Goal: Task Accomplishment & Management: Use online tool/utility

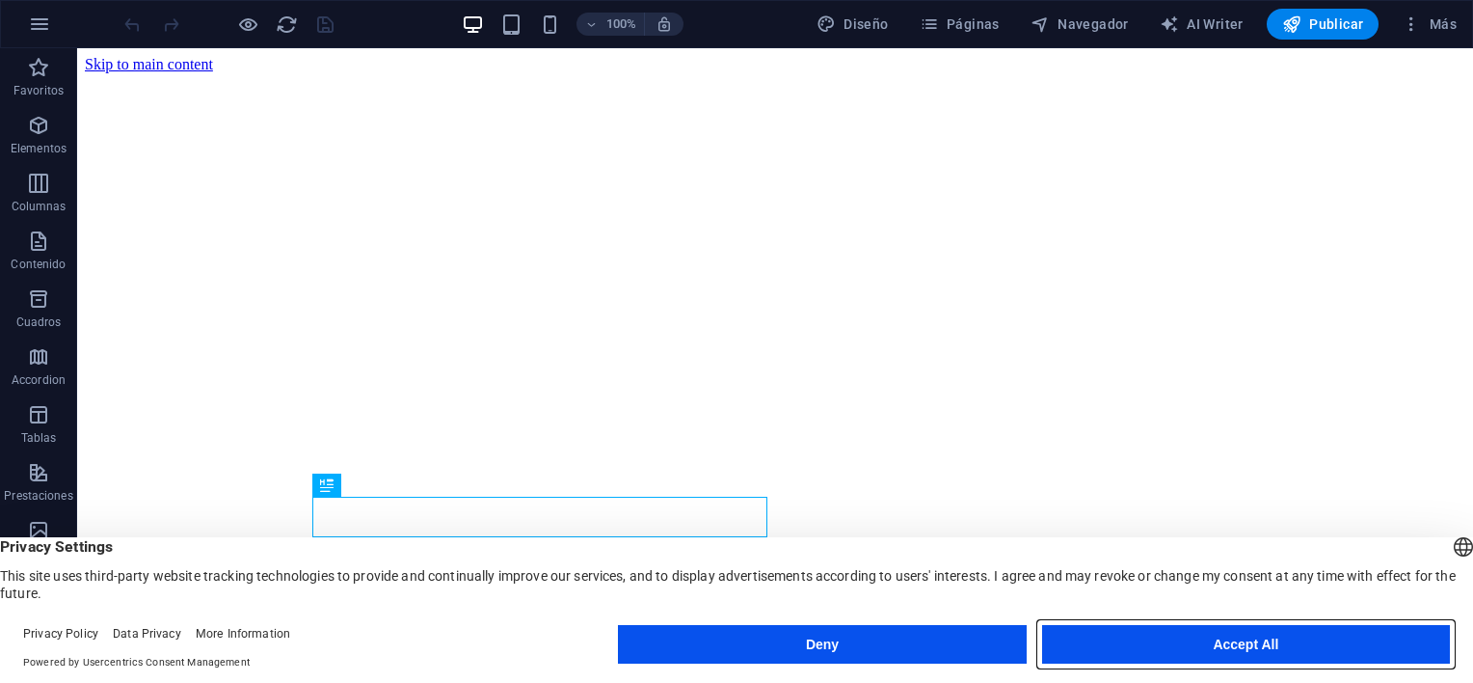
click at [1207, 642] on button "Accept All" at bounding box center [1246, 644] width 408 height 39
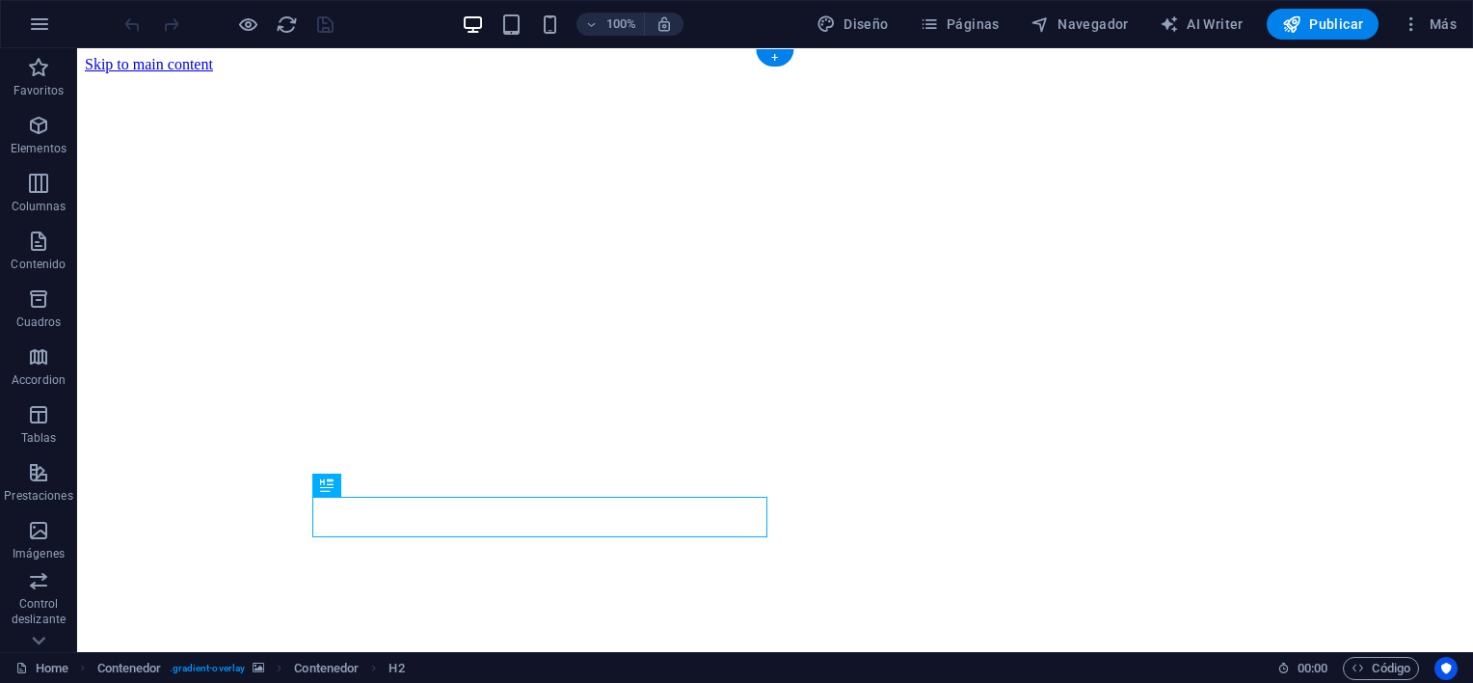
click at [1289, 73] on figure at bounding box center [775, 73] width 1381 height 0
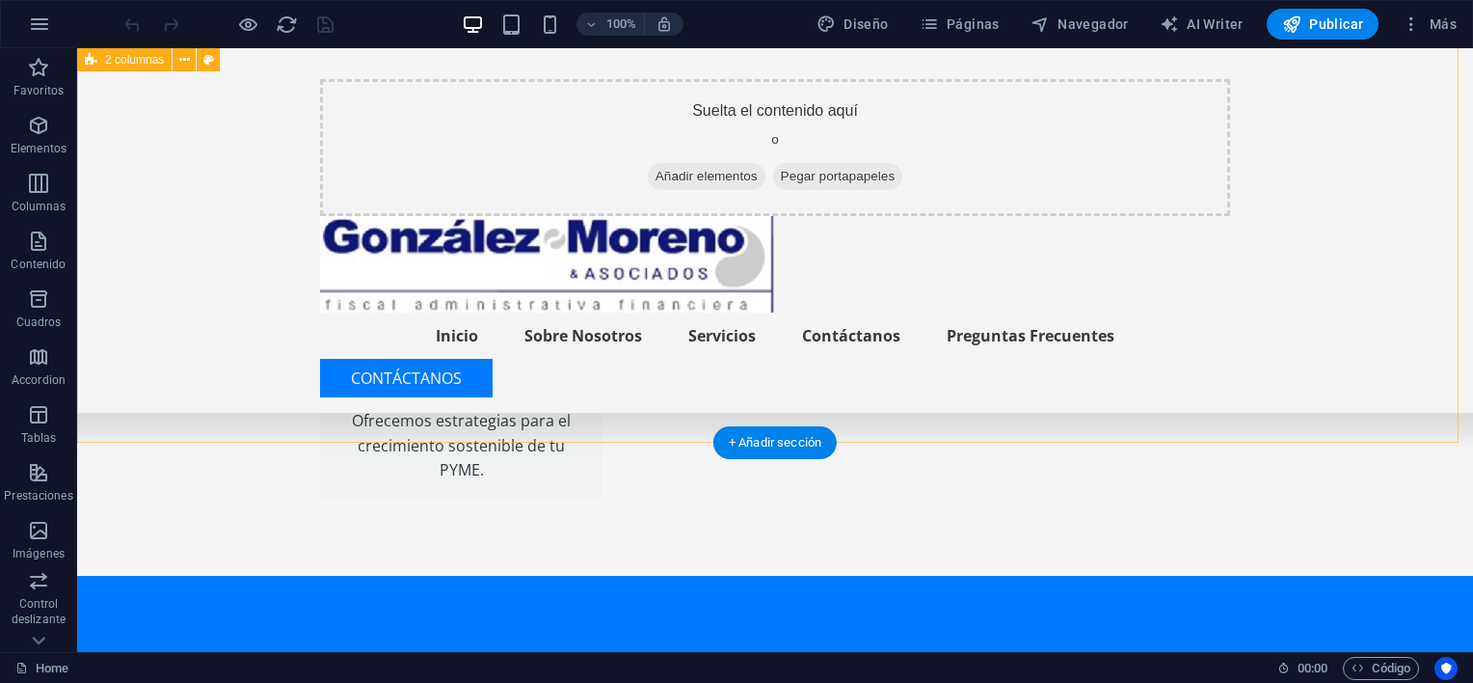
scroll to position [4203, 0]
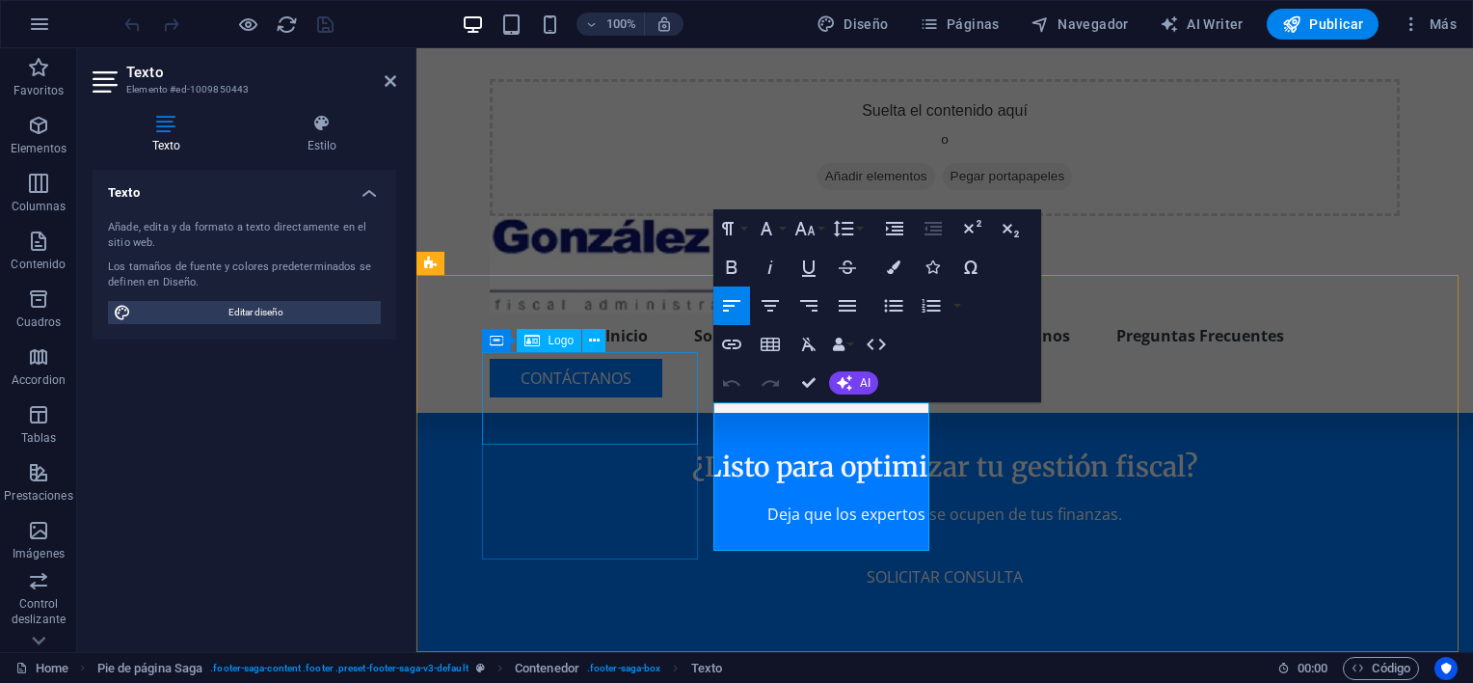
scroll to position [4135, 0]
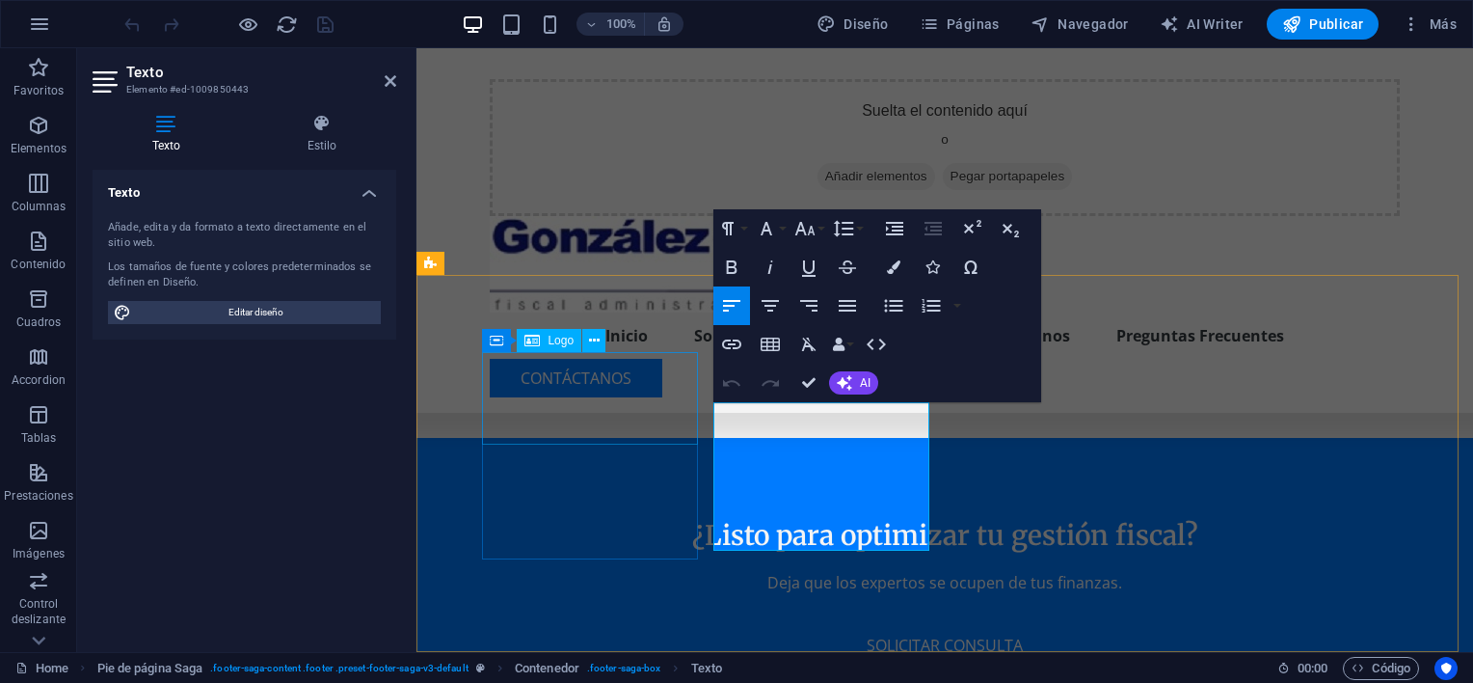
drag, startPoint x: 851, startPoint y: 406, endPoint x: 681, endPoint y: 427, distance: 172.0
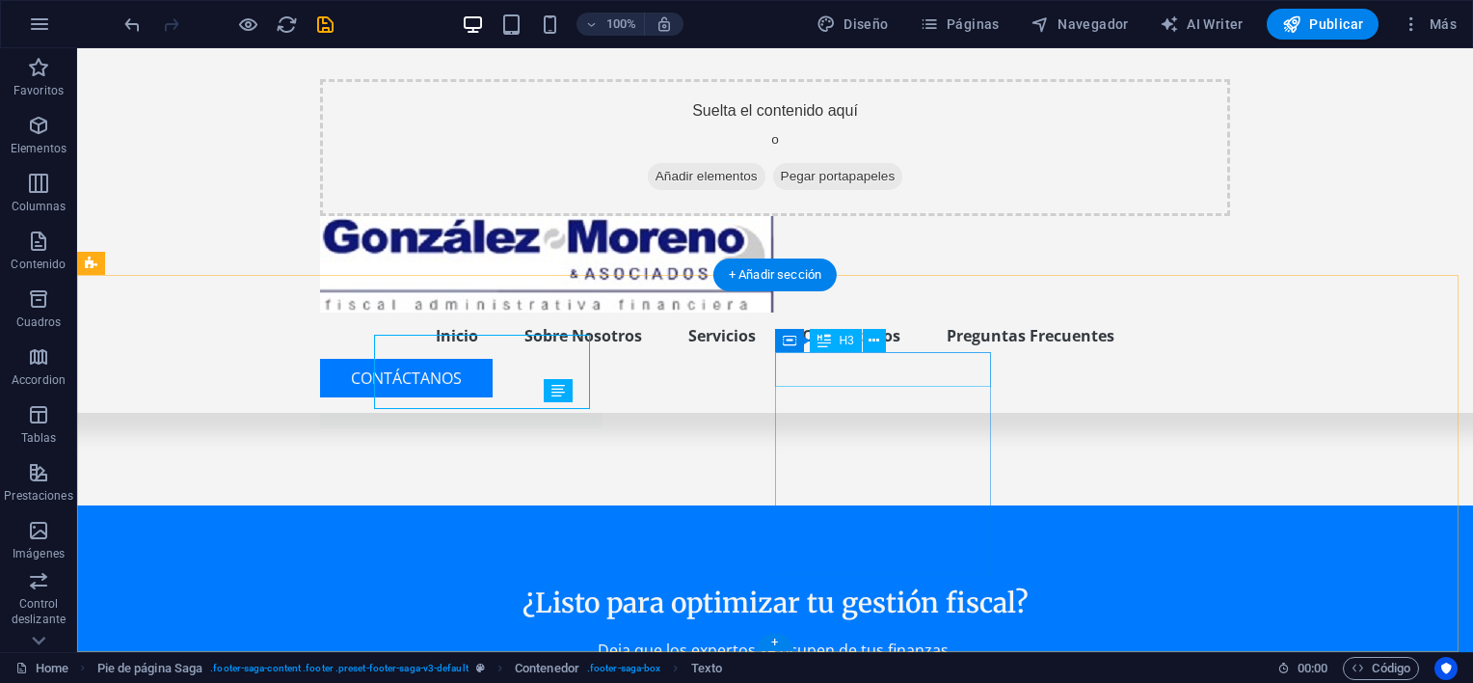
scroll to position [4203, 0]
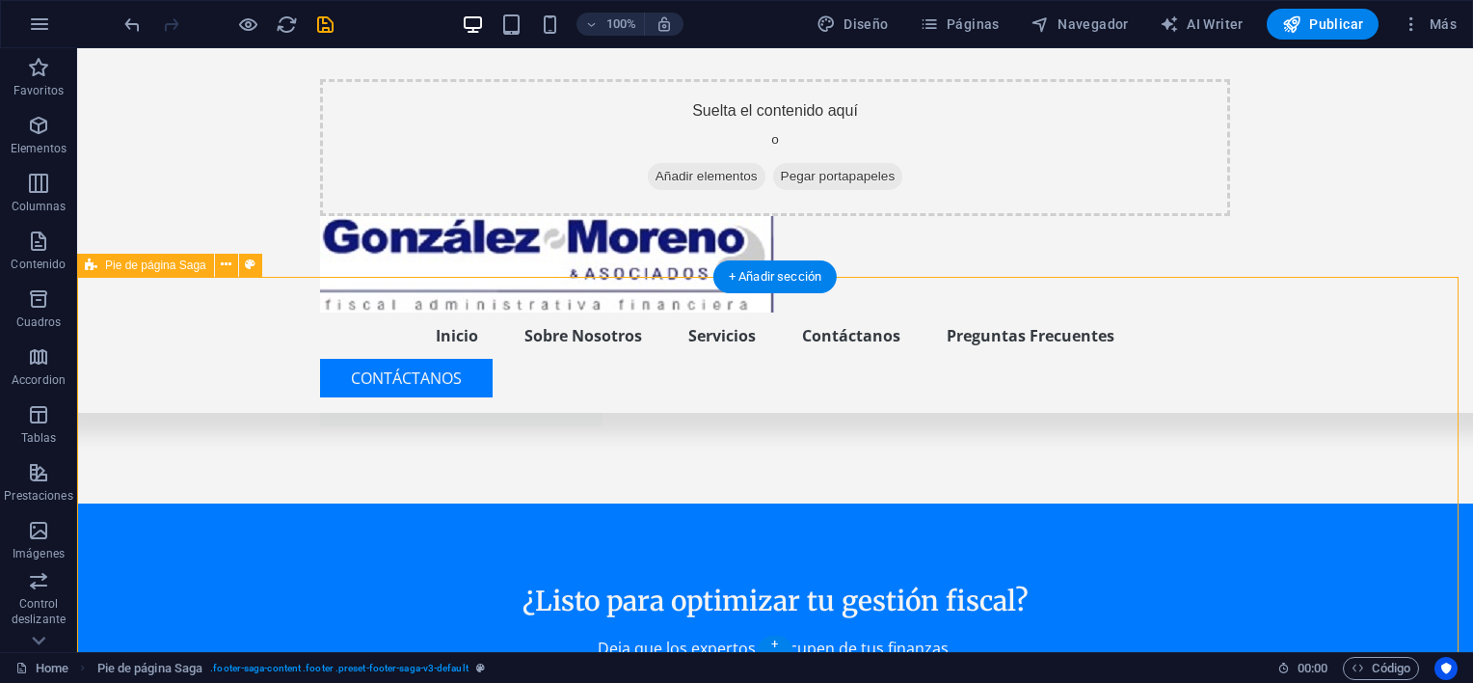
scroll to position [4107, 0]
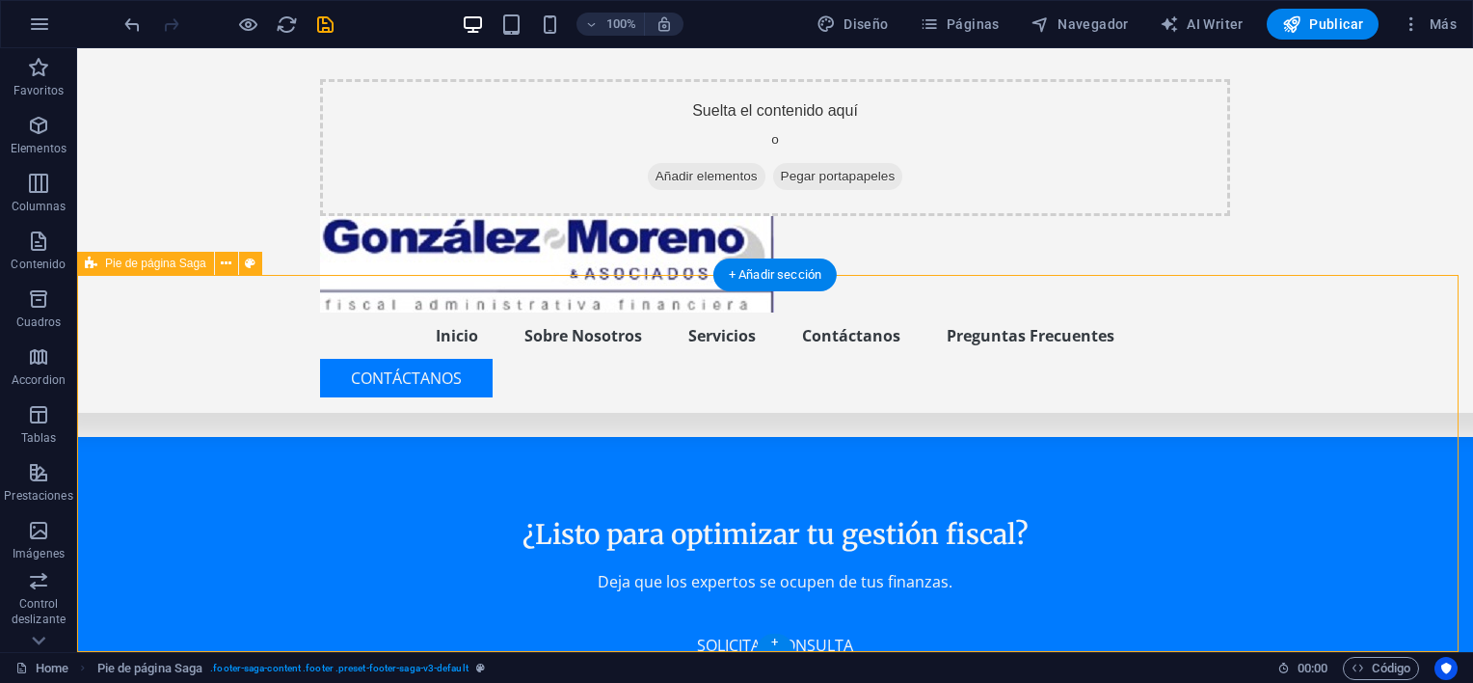
drag, startPoint x: 1001, startPoint y: 444, endPoint x: 1084, endPoint y: 537, distance: 125.0
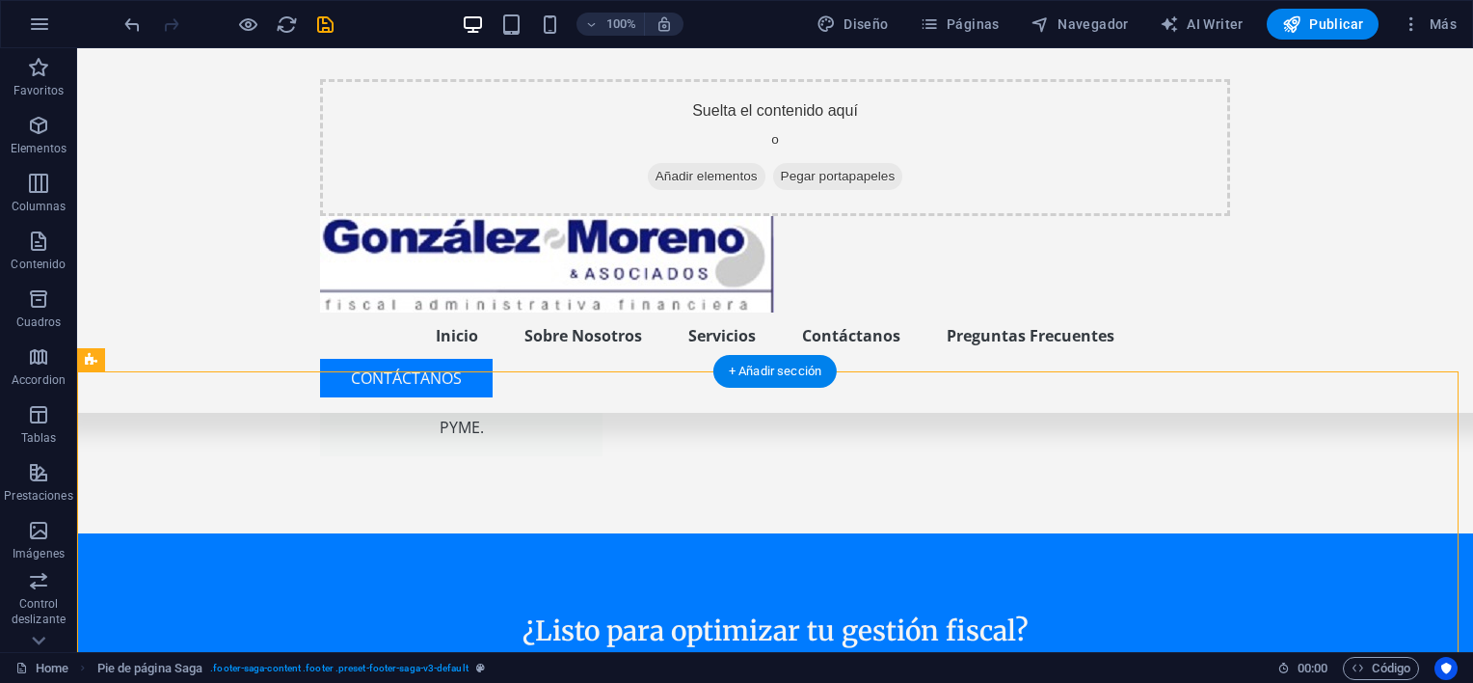
drag, startPoint x: 995, startPoint y: 471, endPoint x: 1088, endPoint y: 473, distance: 92.6
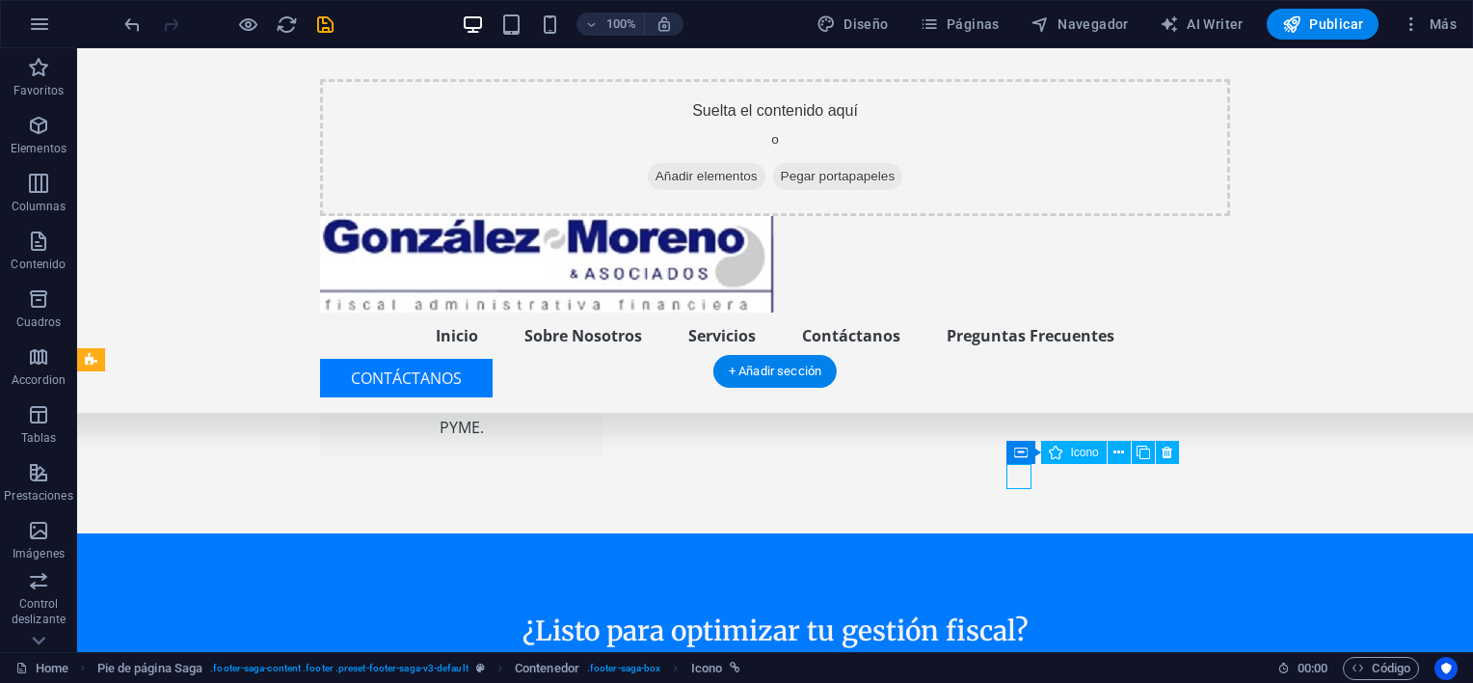
select select "xMidYMid"
select select "px"
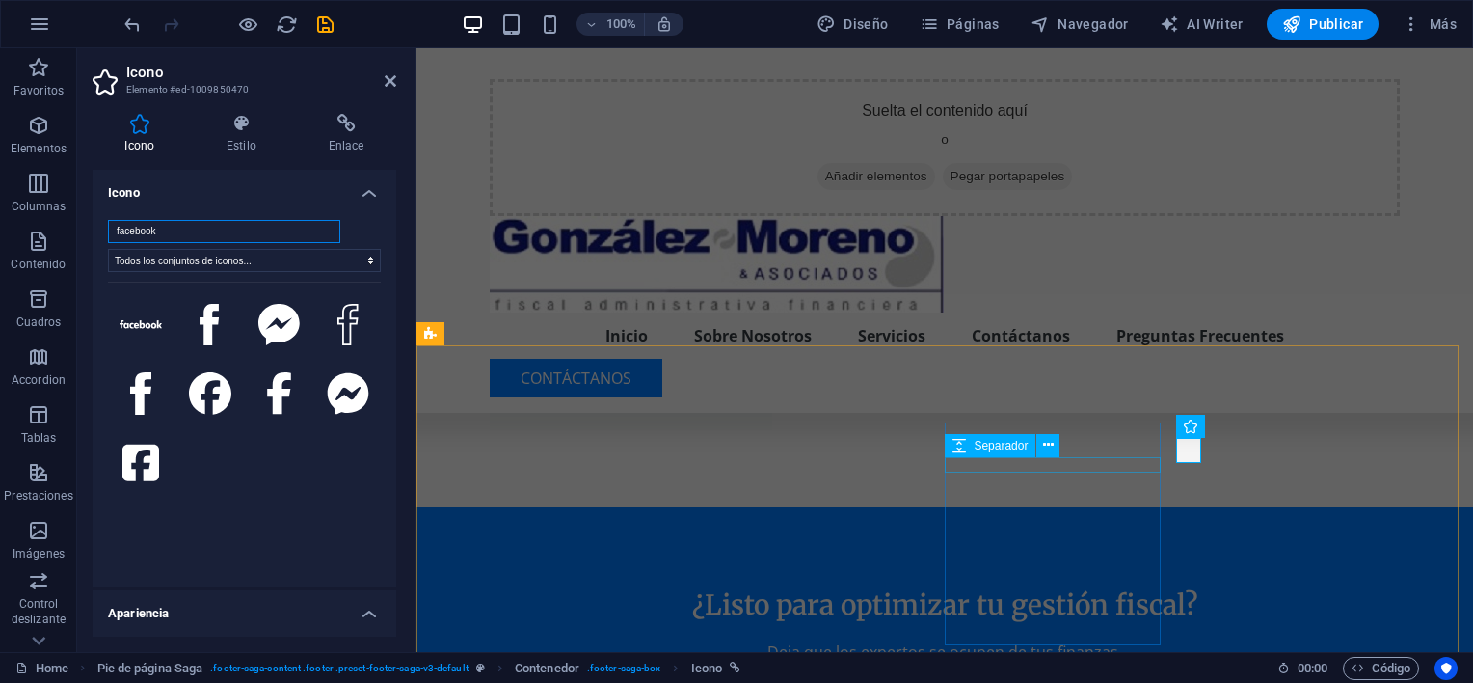
scroll to position [4039, 0]
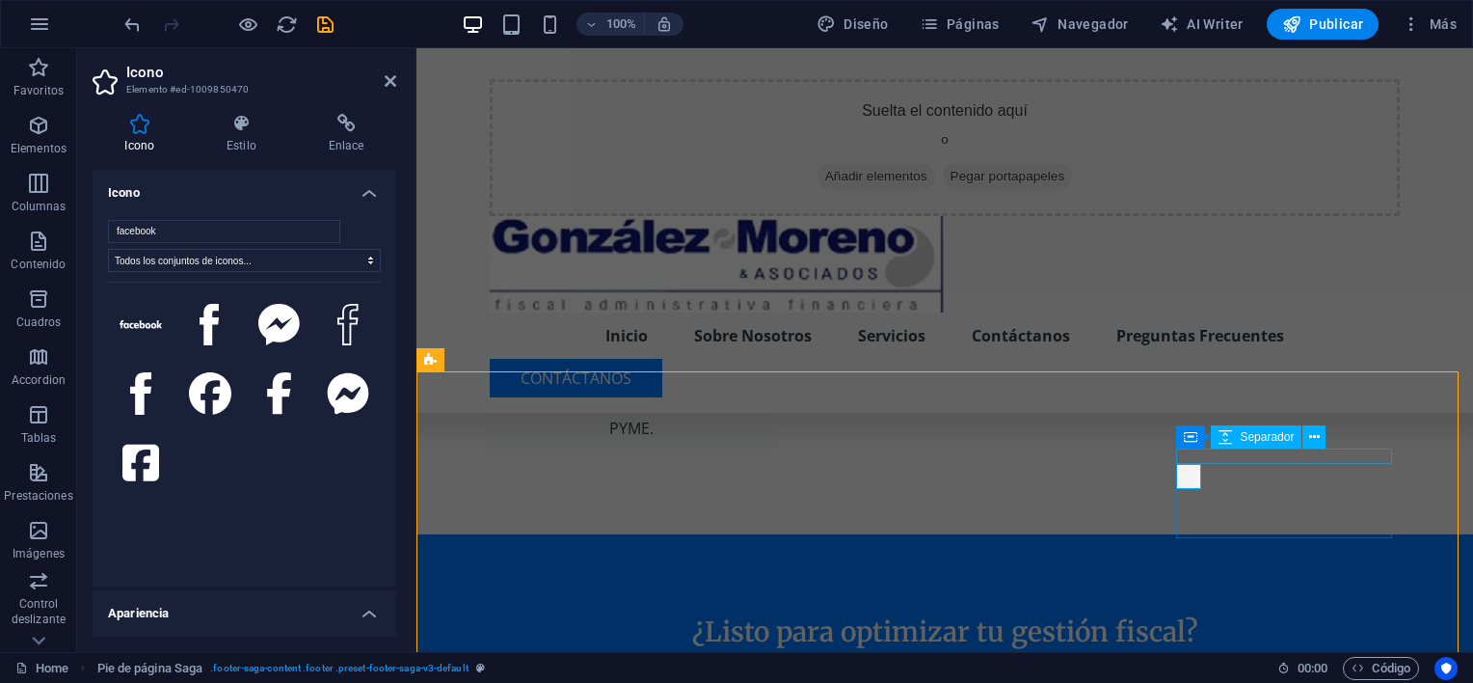
scroll to position [4107, 0]
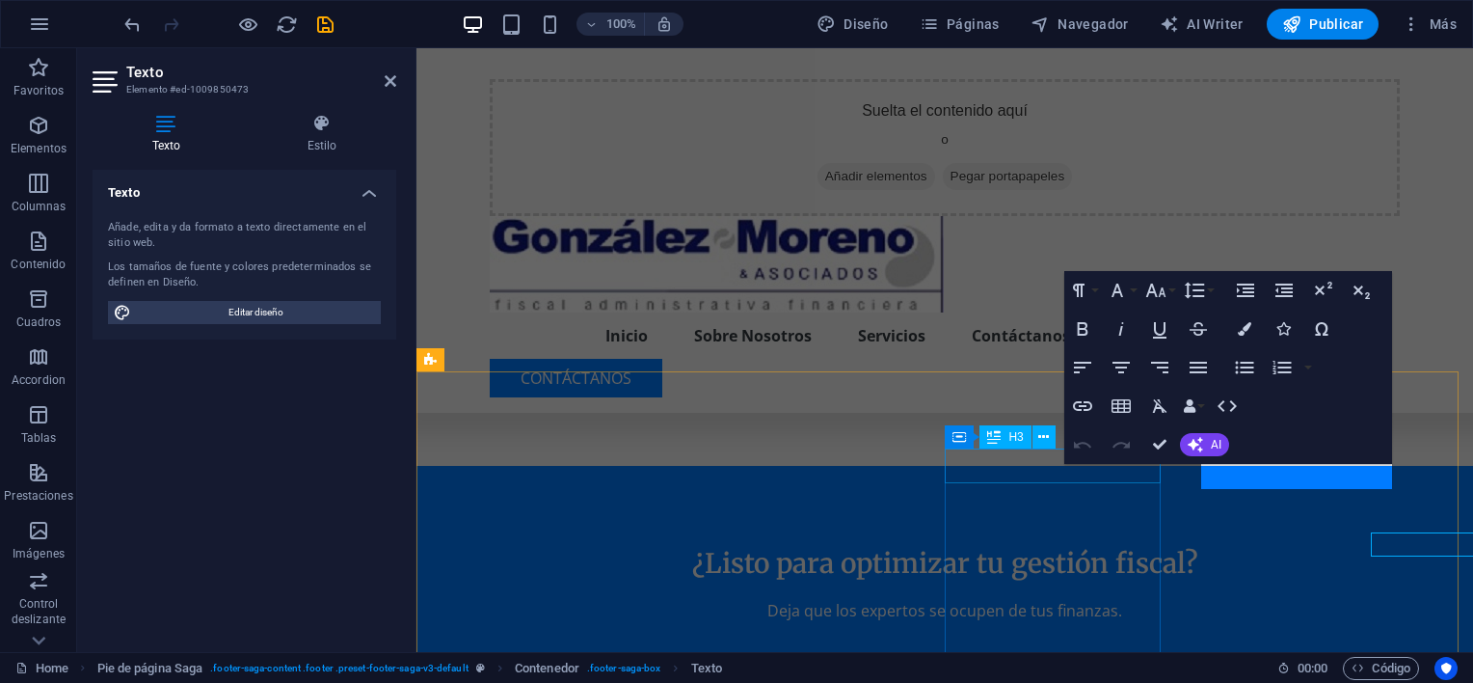
scroll to position [4039, 0]
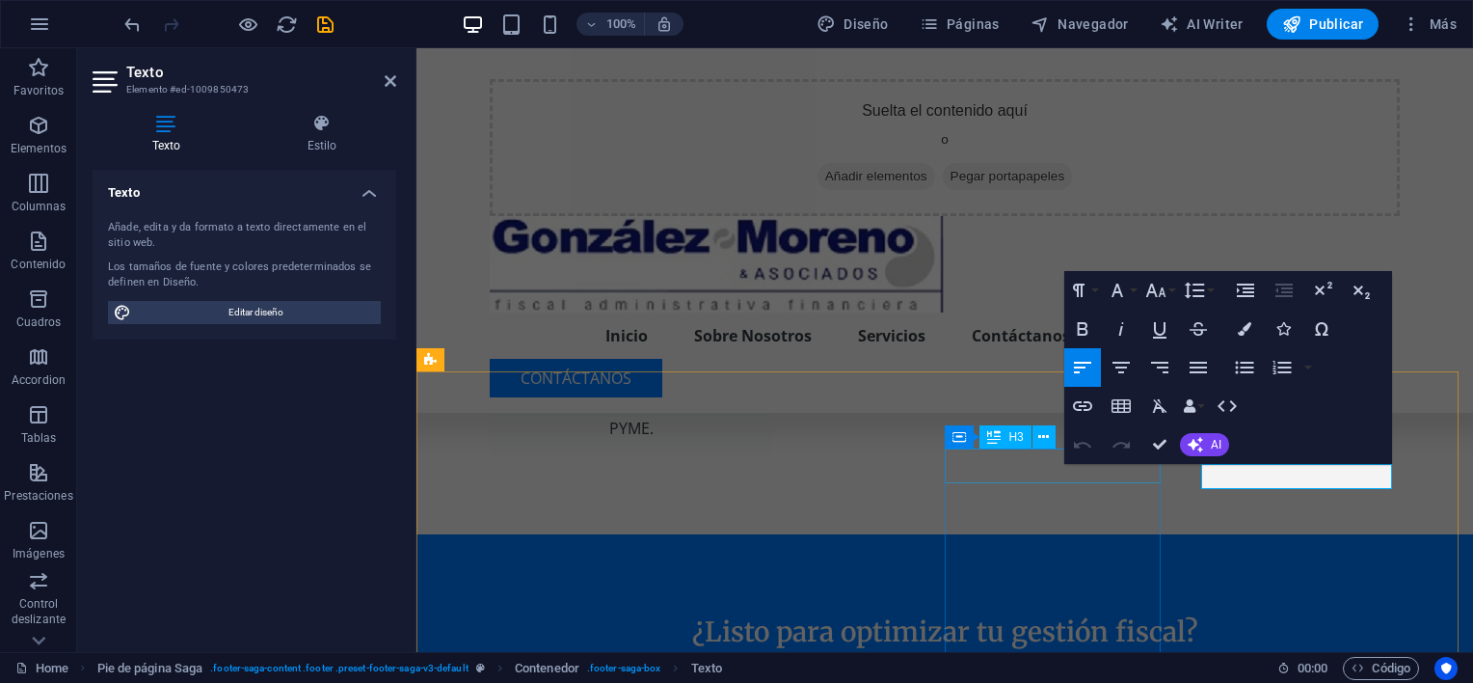
drag, startPoint x: 1288, startPoint y: 475, endPoint x: 1120, endPoint y: 478, distance: 168.8
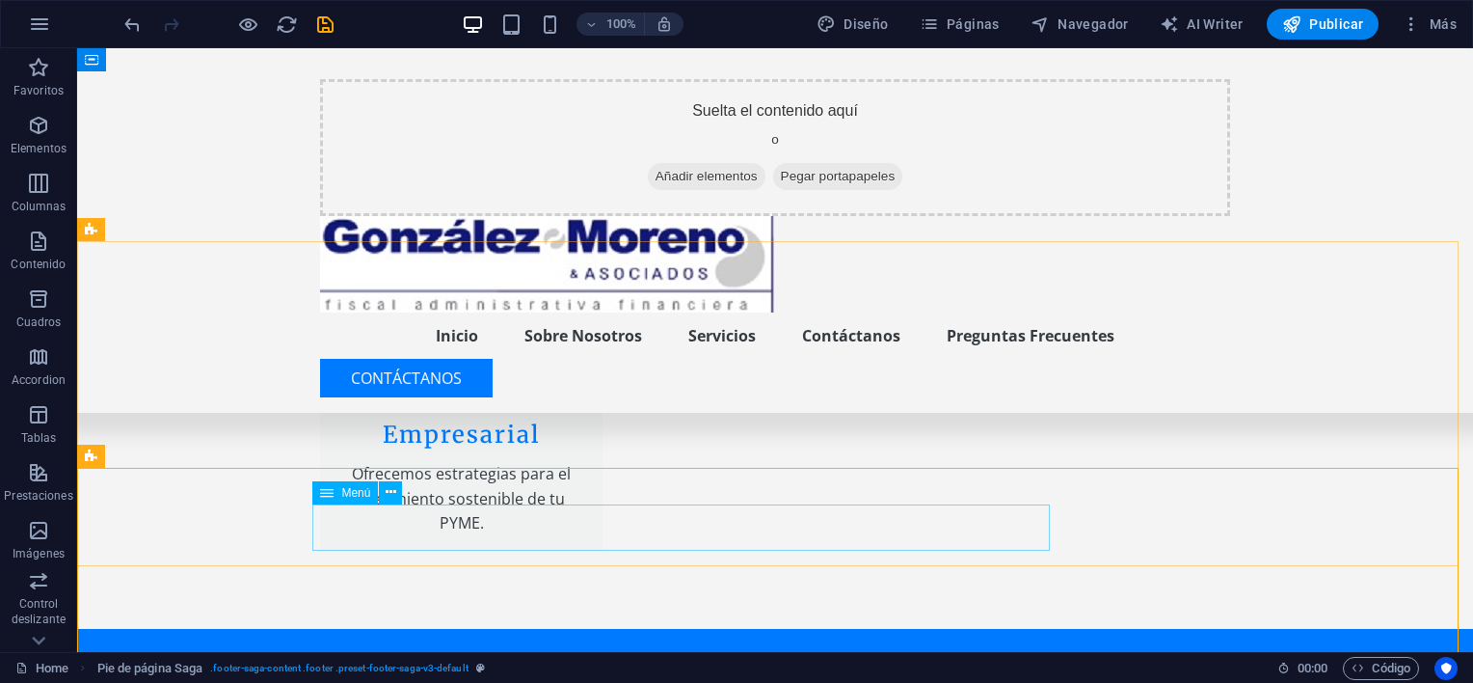
scroll to position [4011, 0]
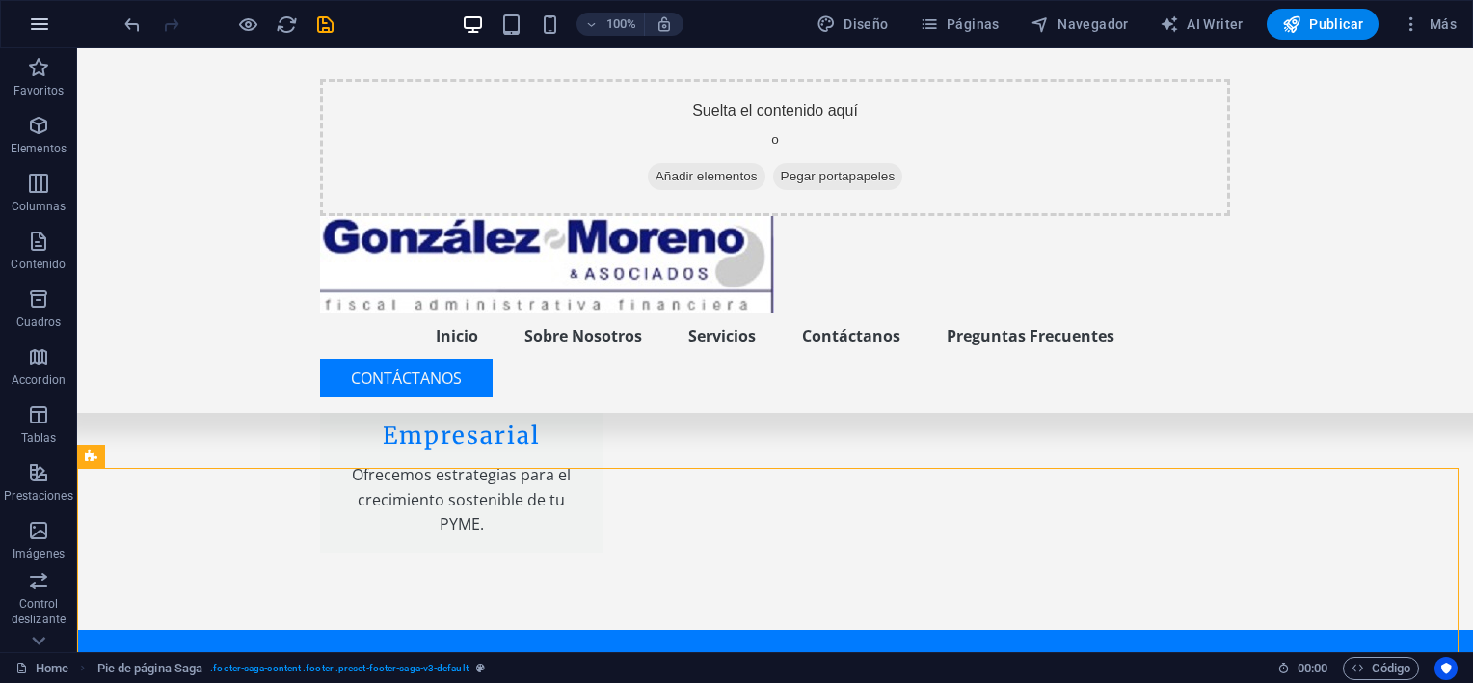
click at [35, 22] on icon "button" at bounding box center [39, 24] width 23 height 23
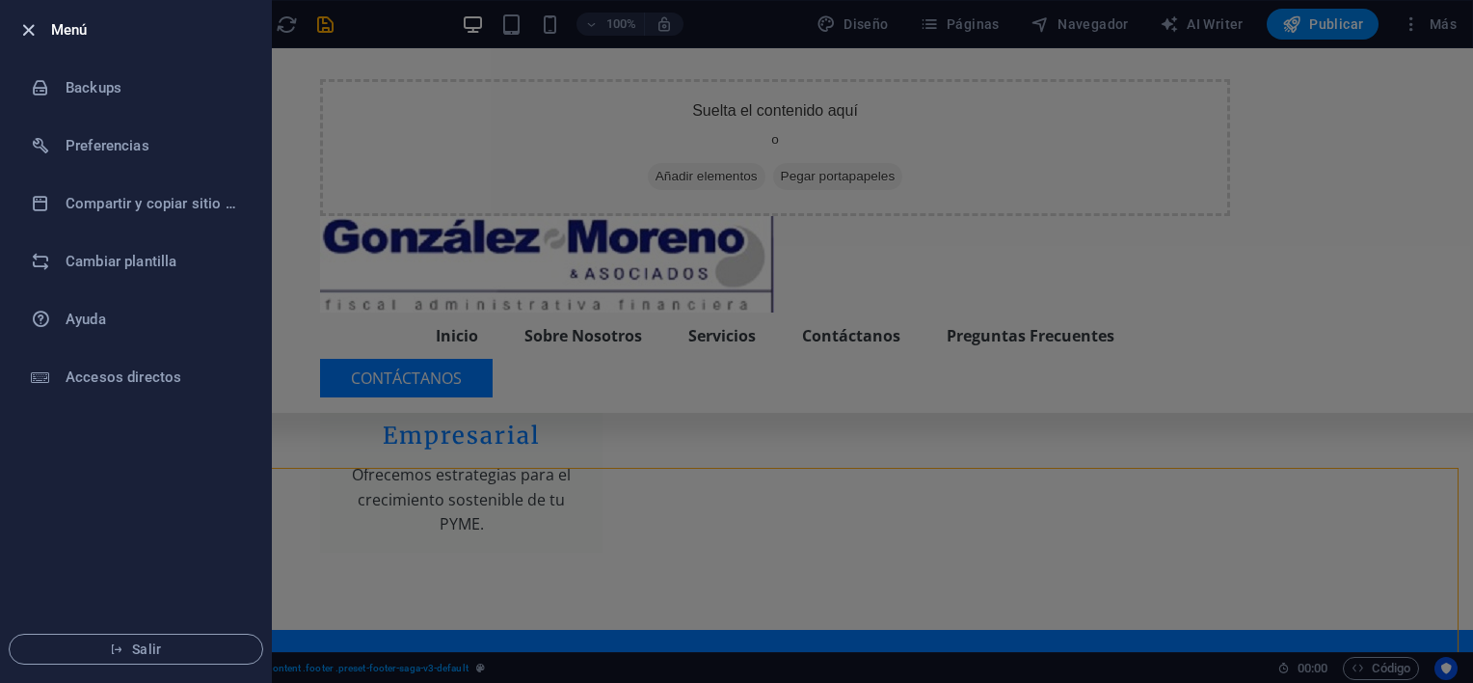
click at [31, 25] on icon "button" at bounding box center [28, 30] width 22 height 22
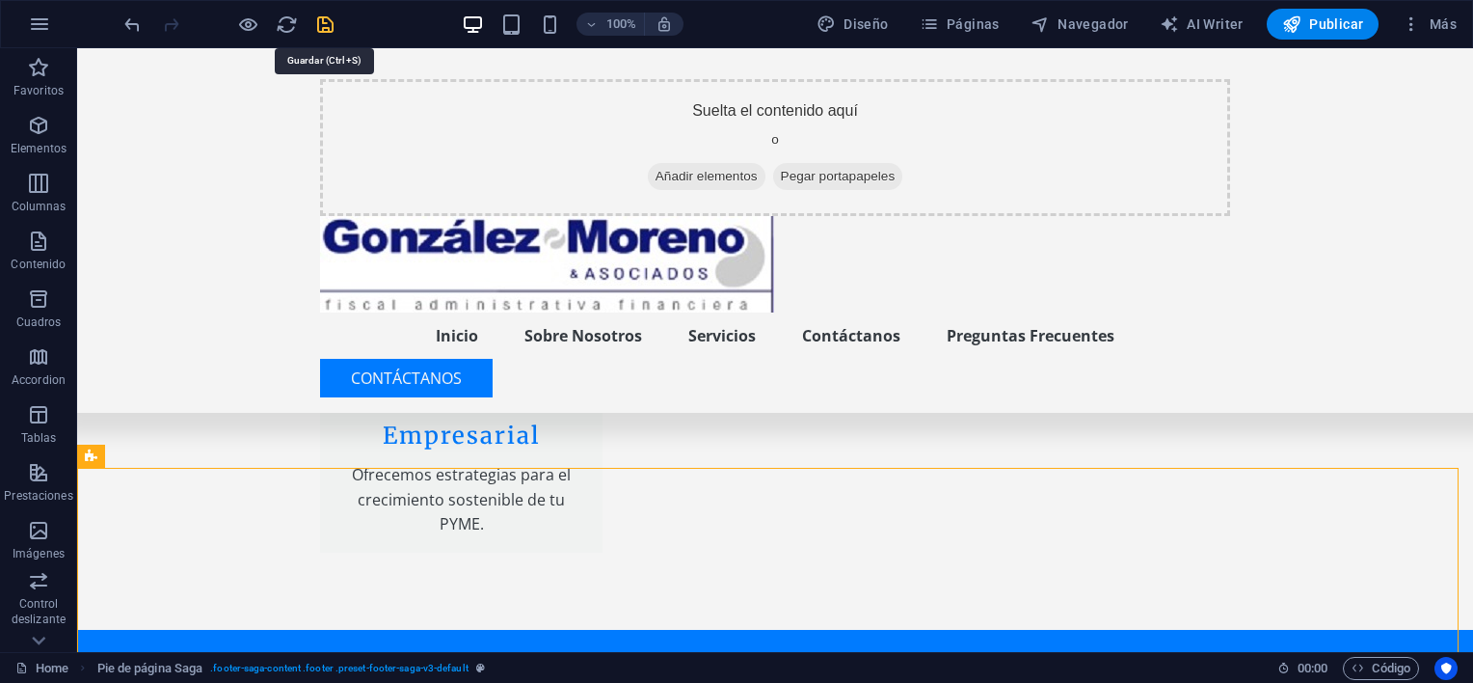
click at [326, 19] on icon "save" at bounding box center [325, 25] width 22 height 22
checkbox input "false"
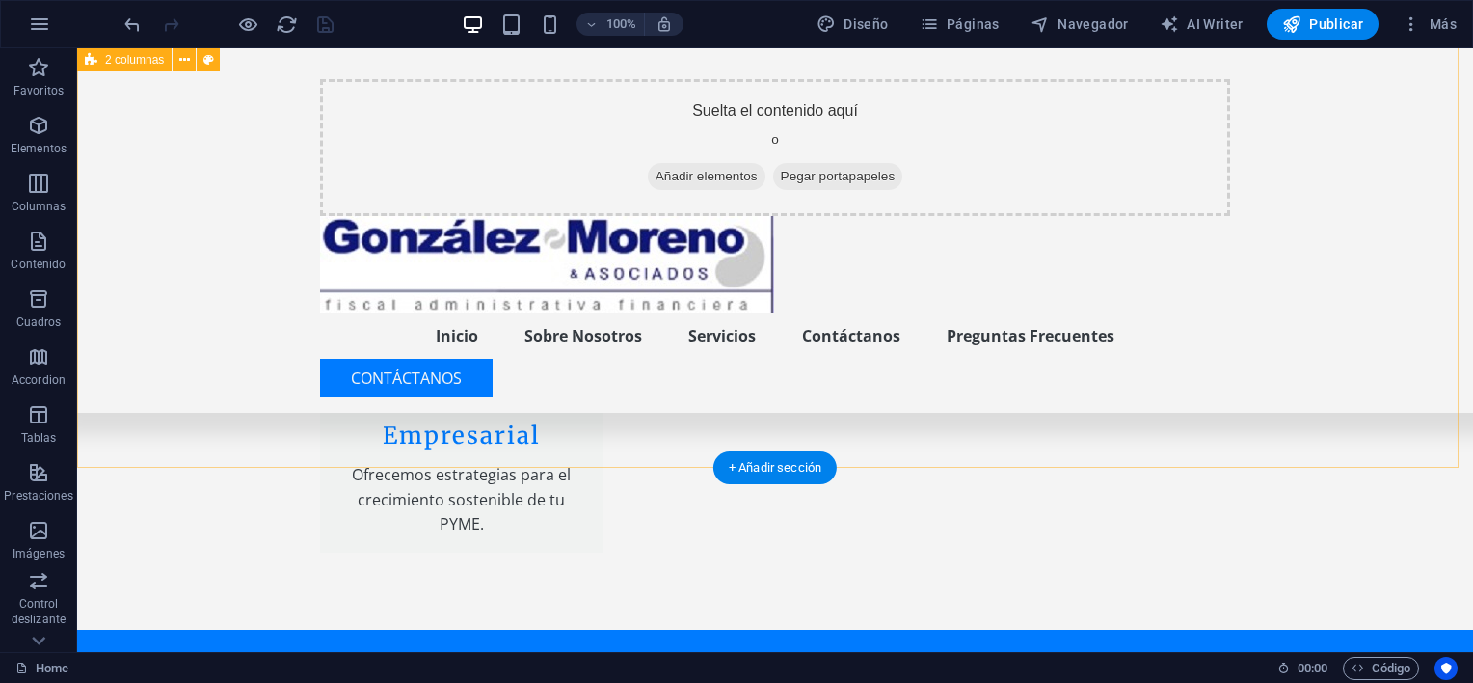
scroll to position [4107, 0]
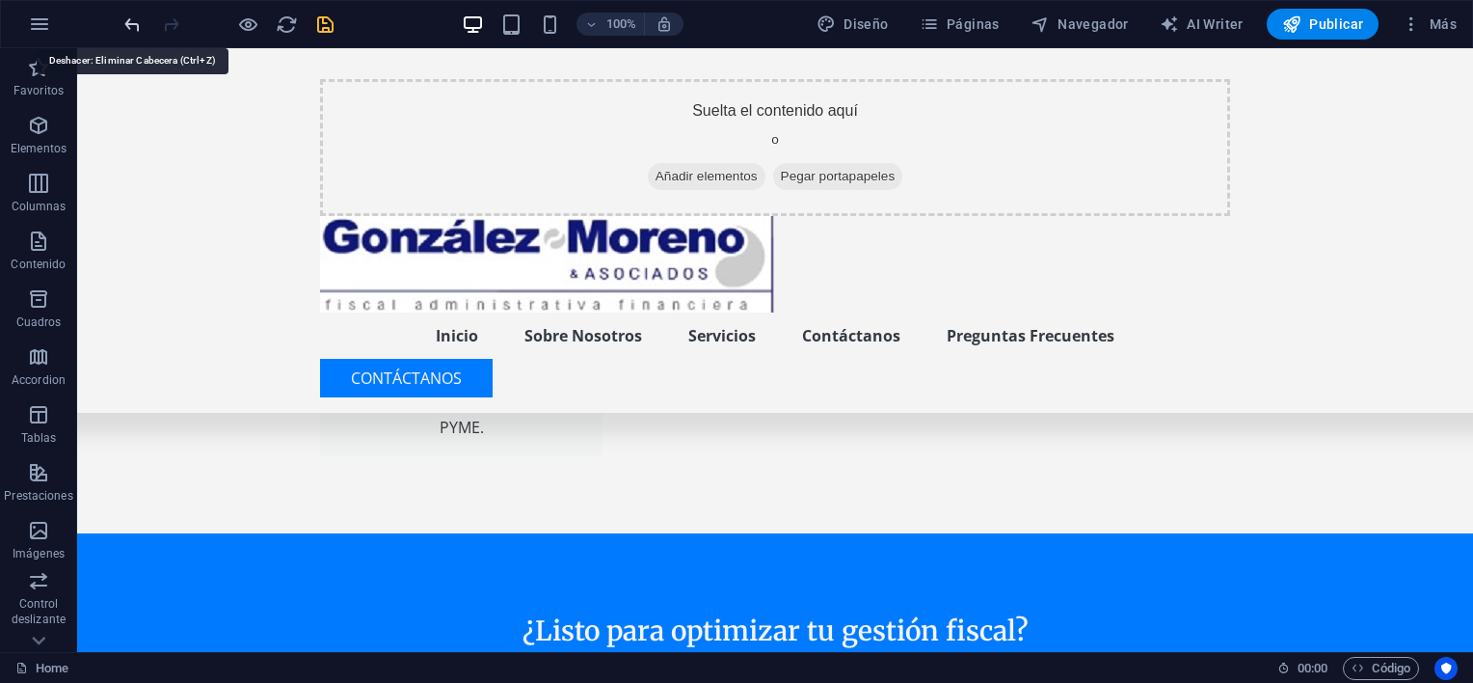
click at [125, 19] on icon "undo" at bounding box center [133, 25] width 22 height 22
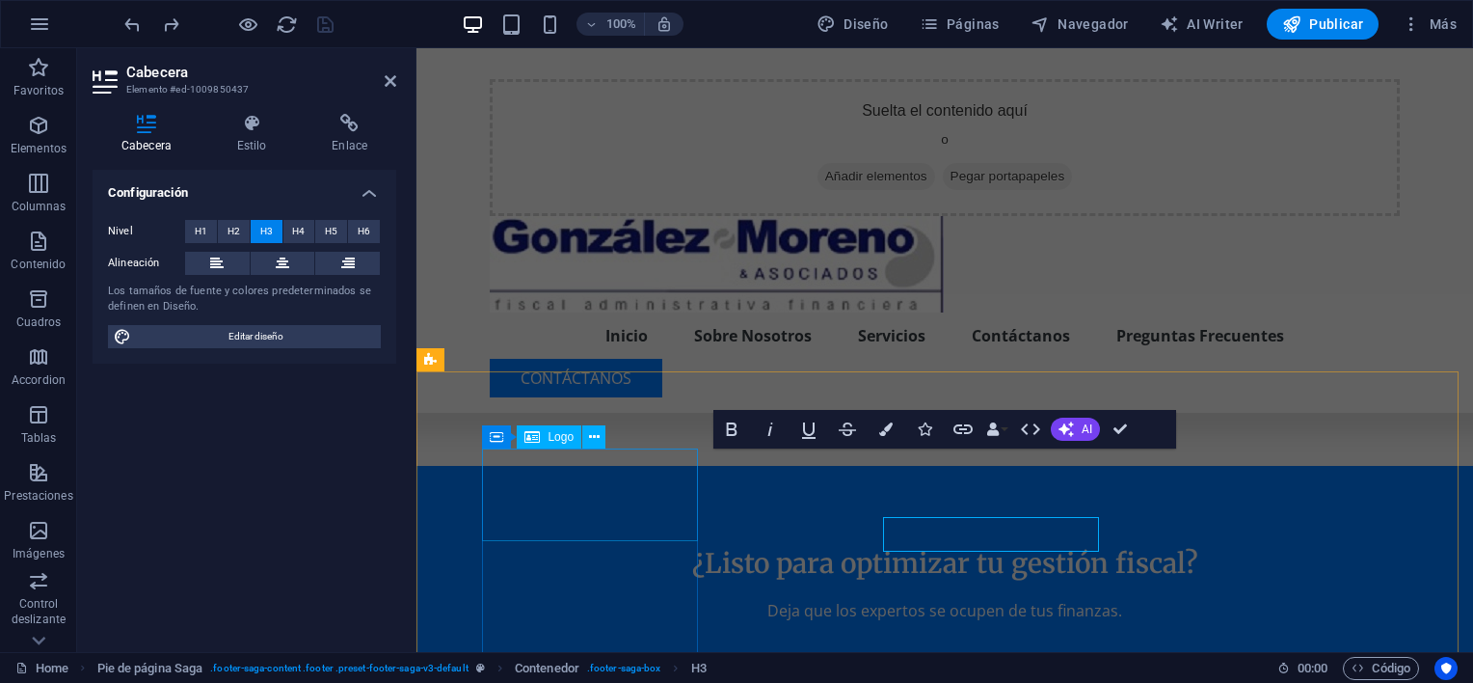
scroll to position [4039, 0]
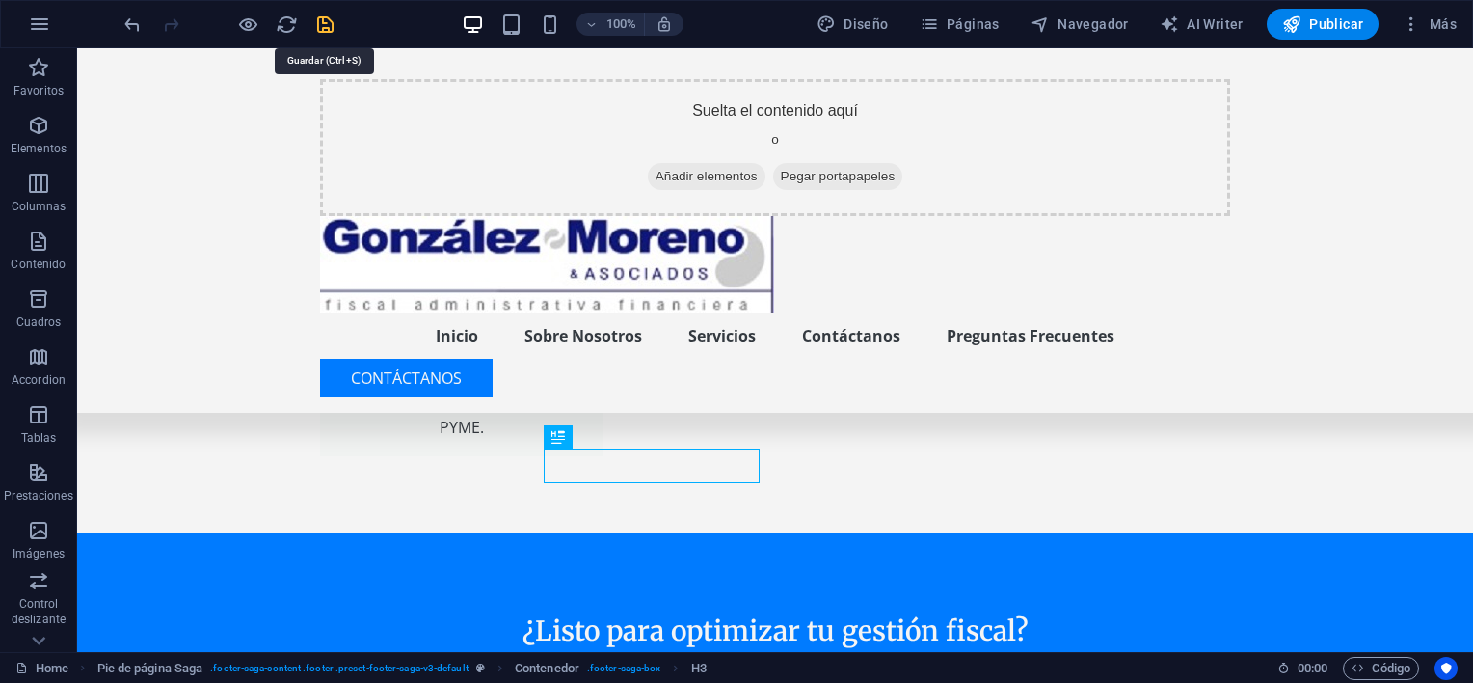
click at [319, 19] on icon "save" at bounding box center [325, 25] width 22 height 22
checkbox input "false"
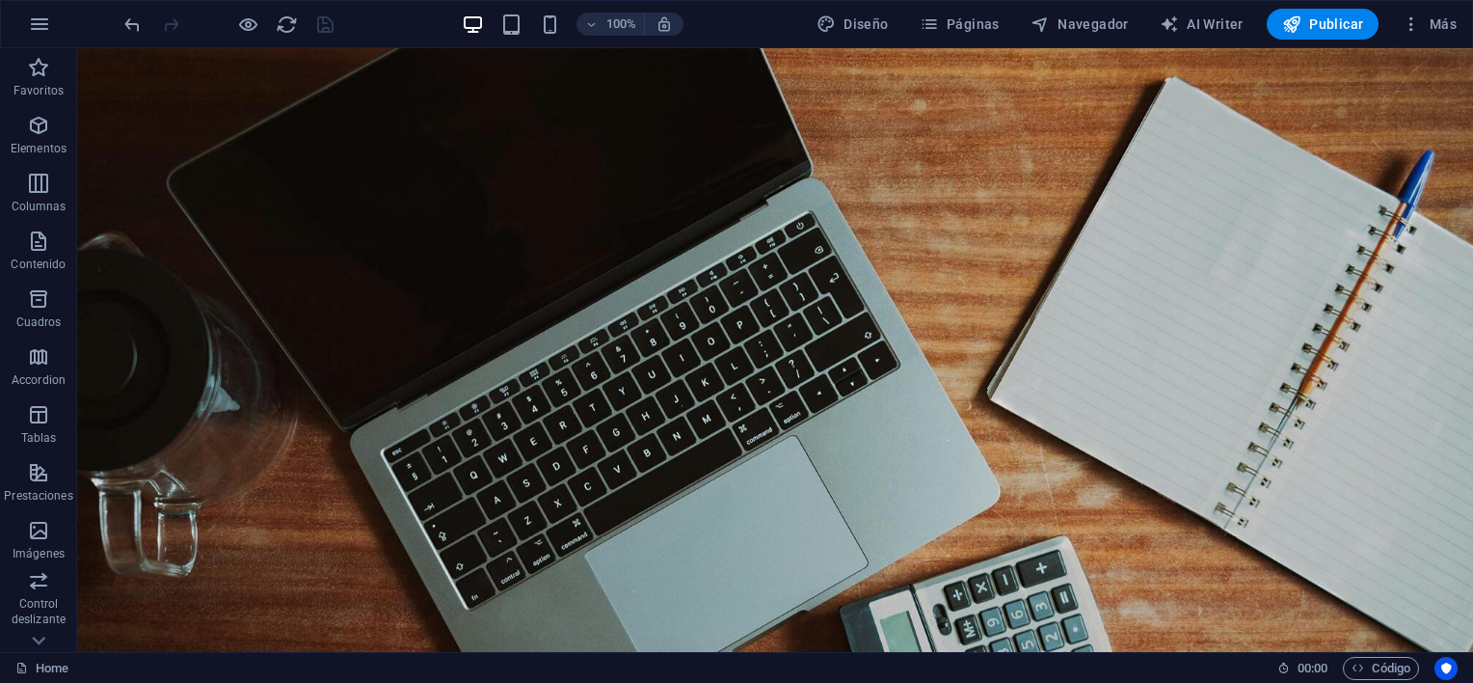
scroll to position [96, 0]
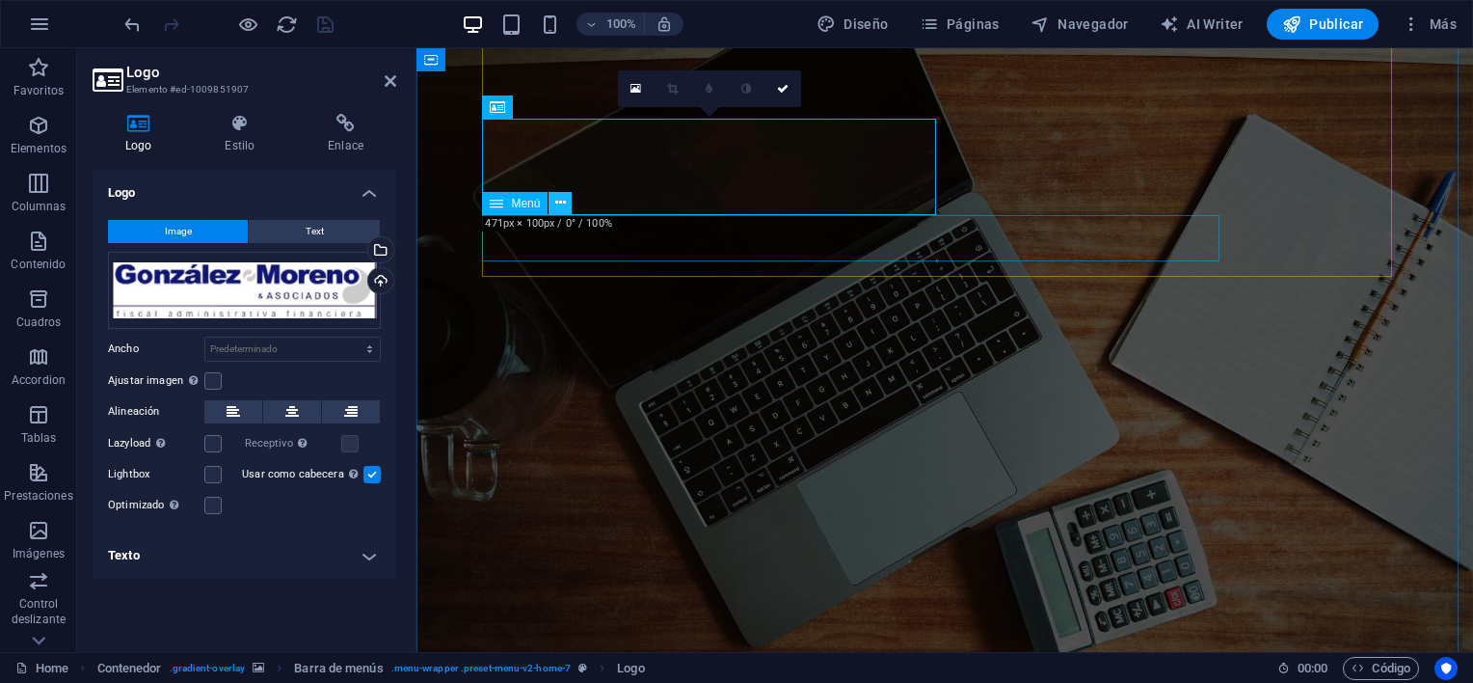
click at [559, 201] on icon at bounding box center [560, 203] width 11 height 20
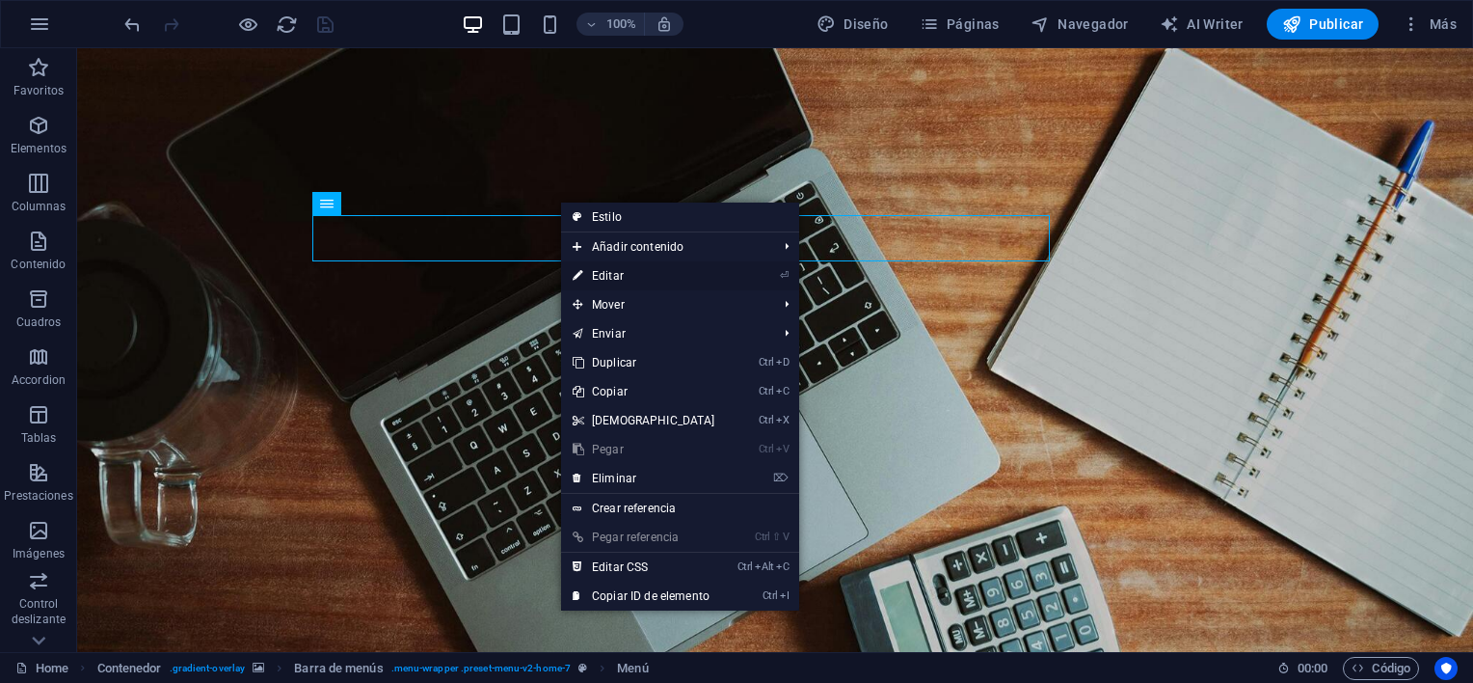
click at [628, 271] on link "⏎ Editar" at bounding box center [644, 275] width 166 height 29
select select
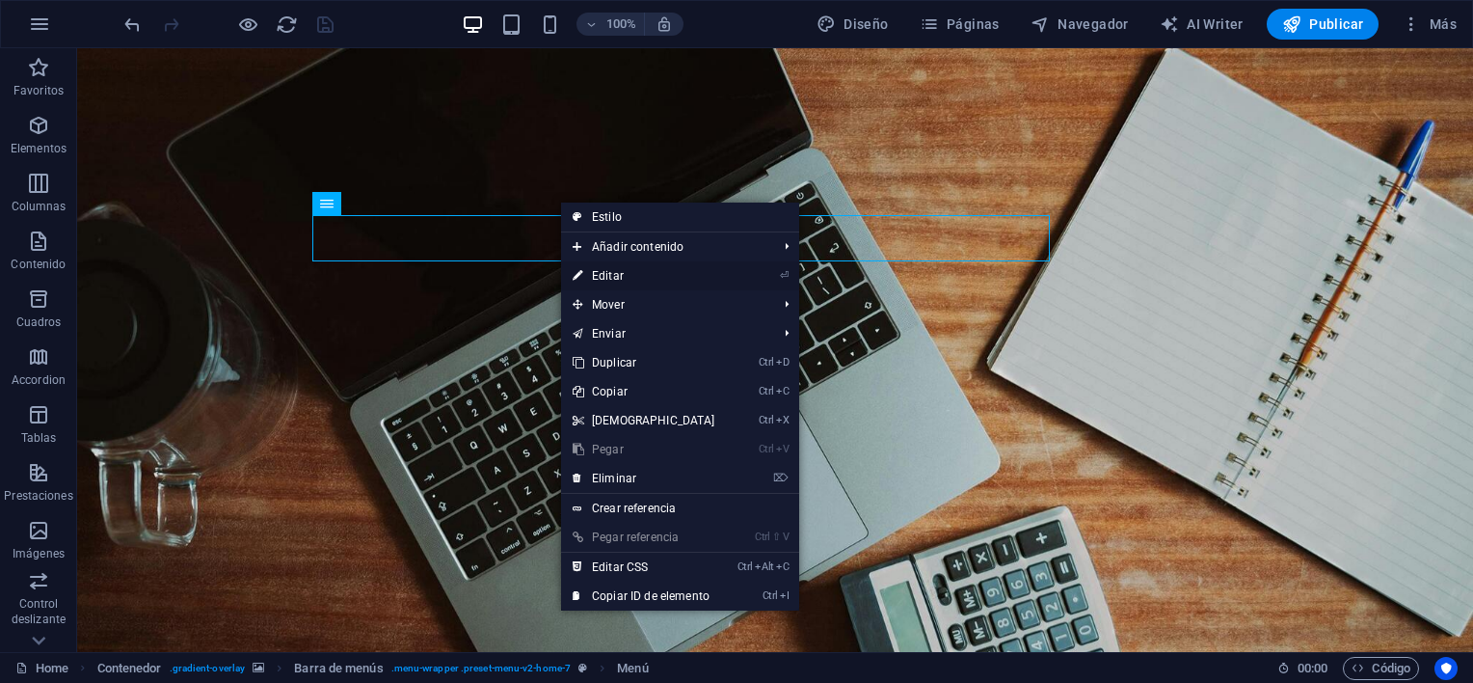
select select
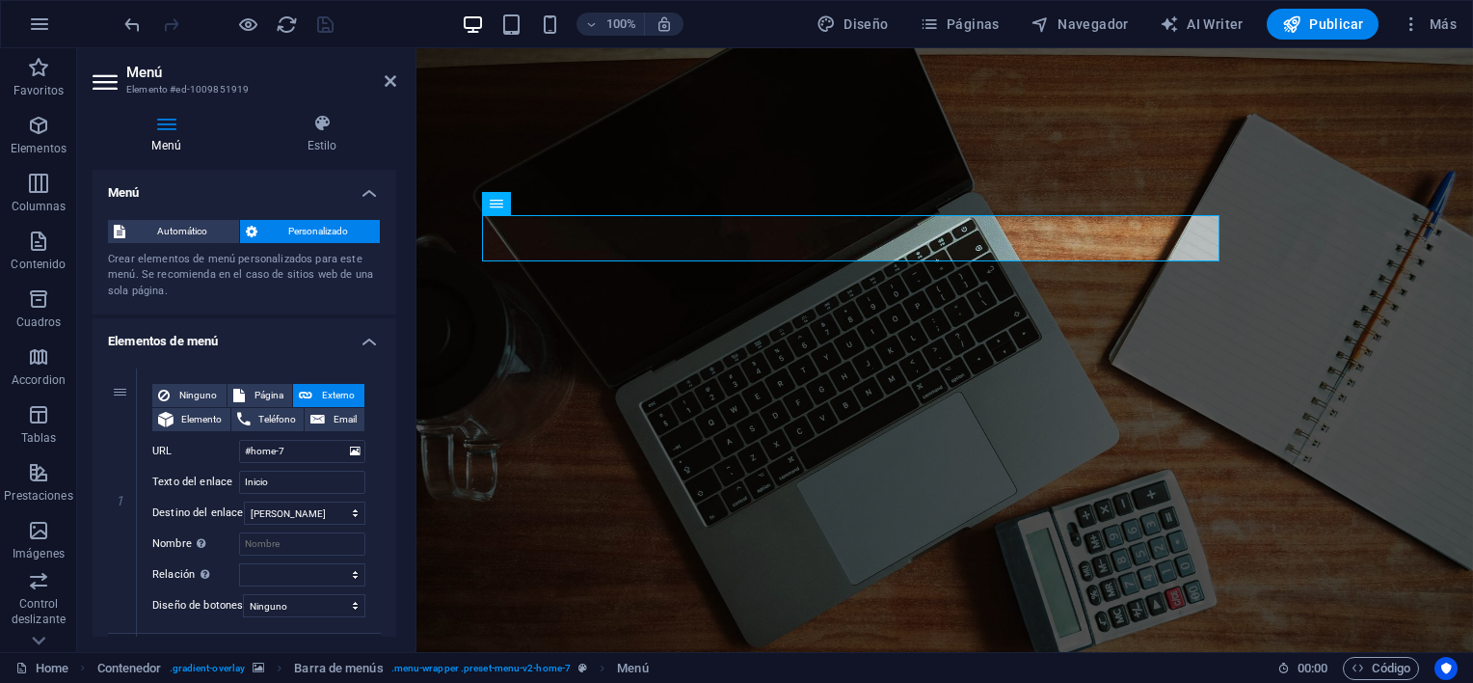
click at [999, 371] on figure at bounding box center [945, 344] width 1057 height 785
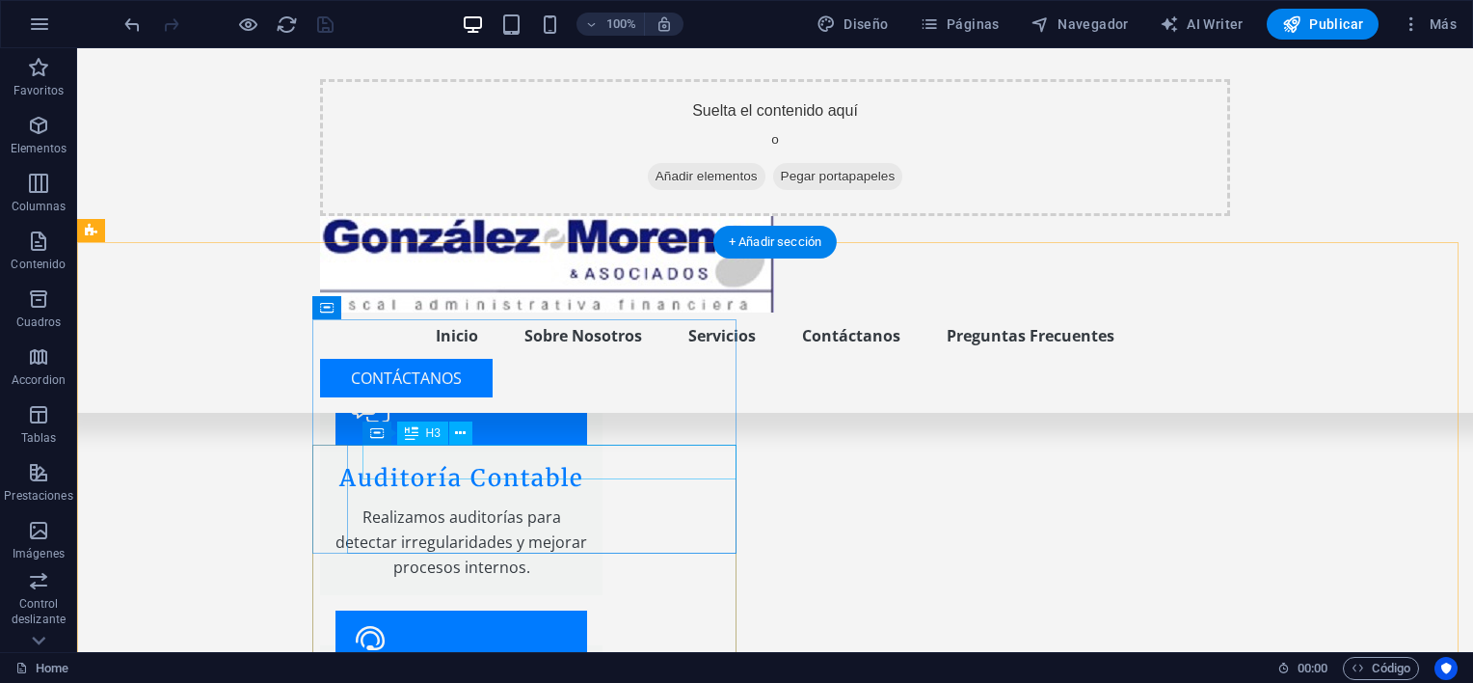
scroll to position [3761, 0]
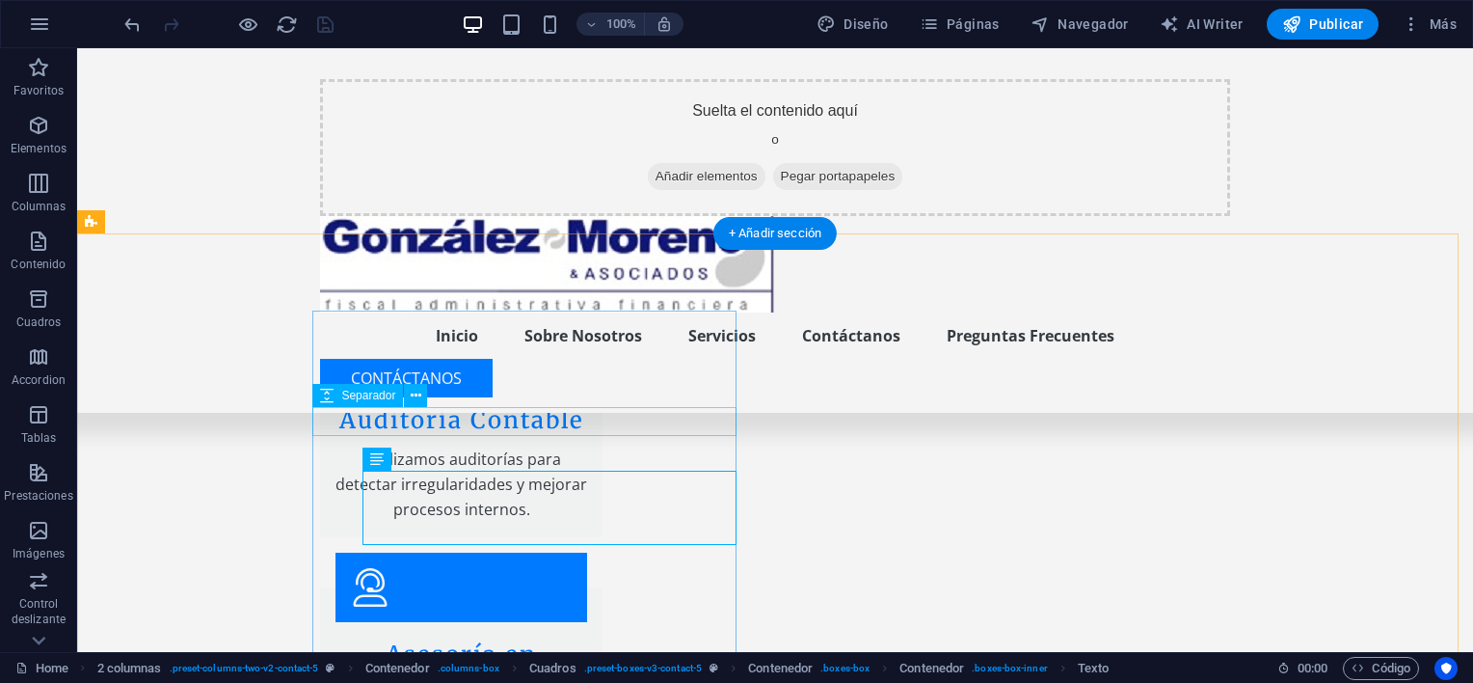
scroll to position [3664, 0]
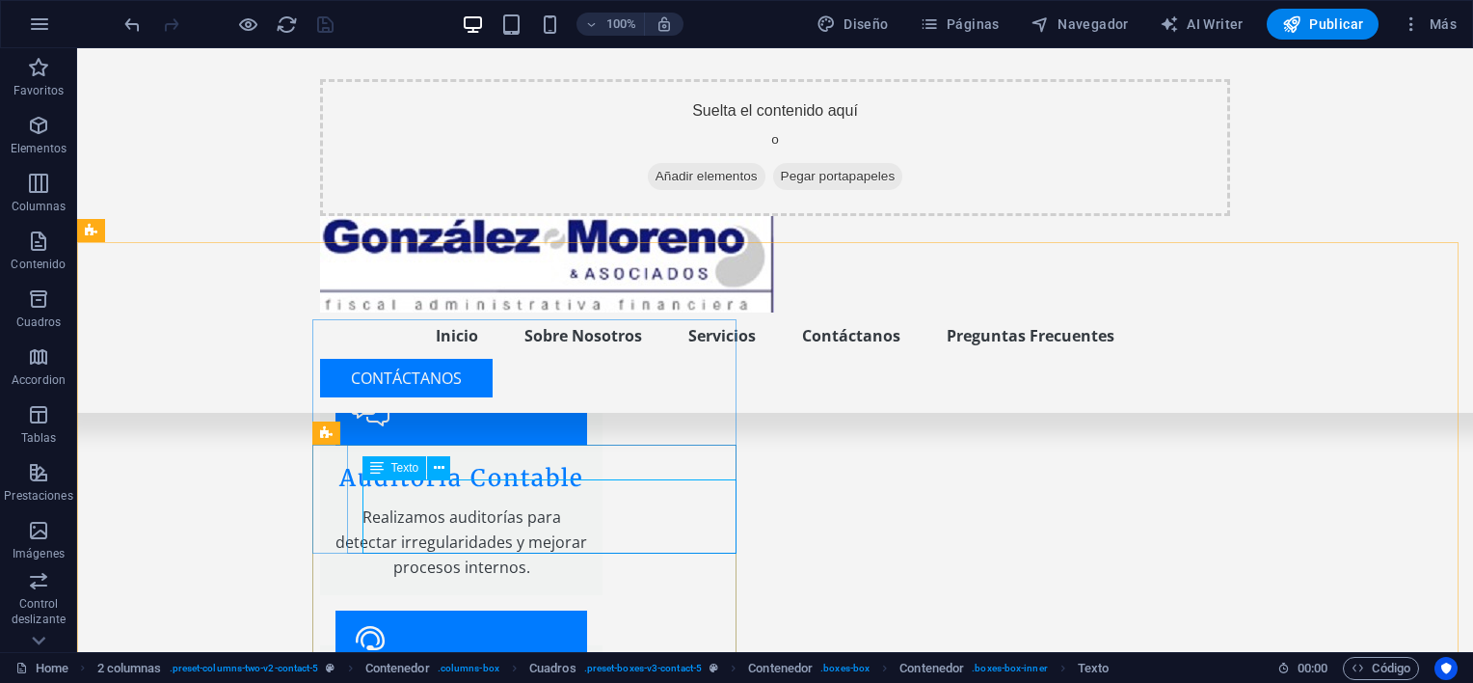
click at [377, 467] on icon at bounding box center [377, 467] width 14 height 23
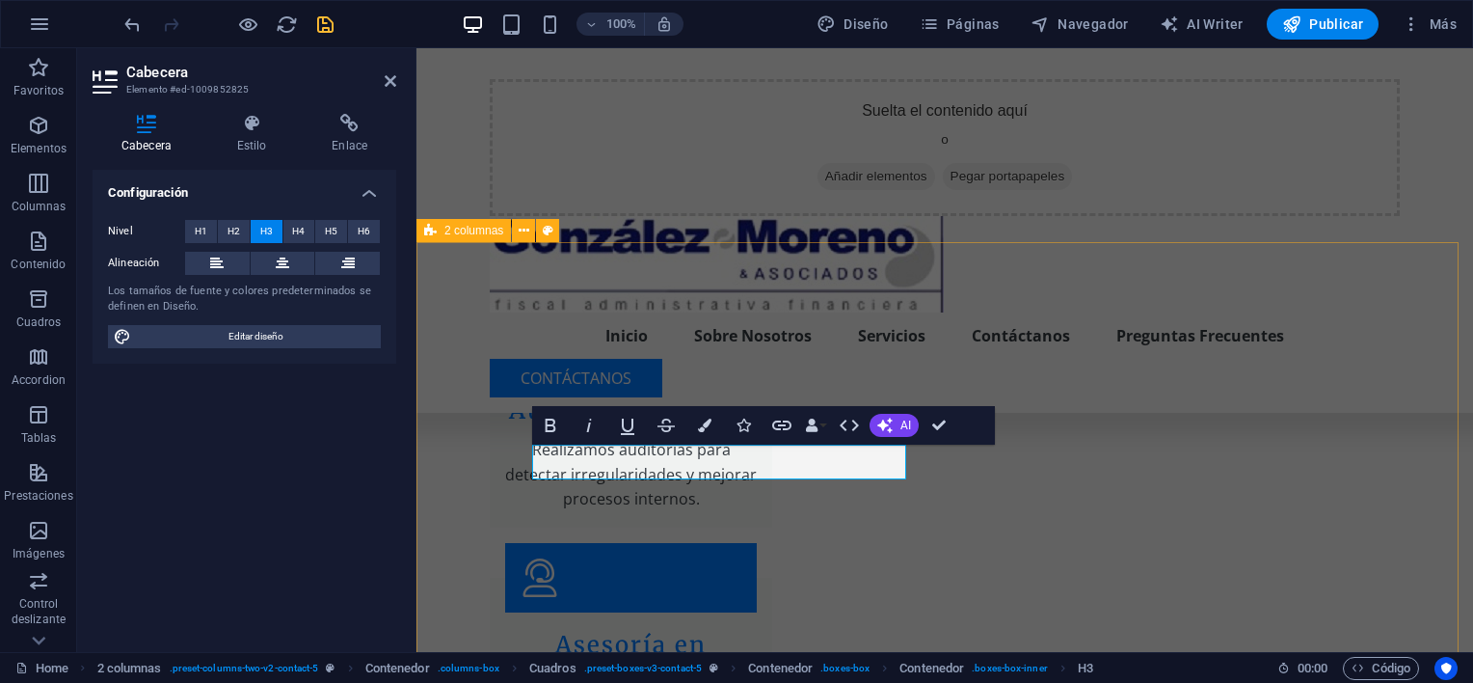
scroll to position [3596, 0]
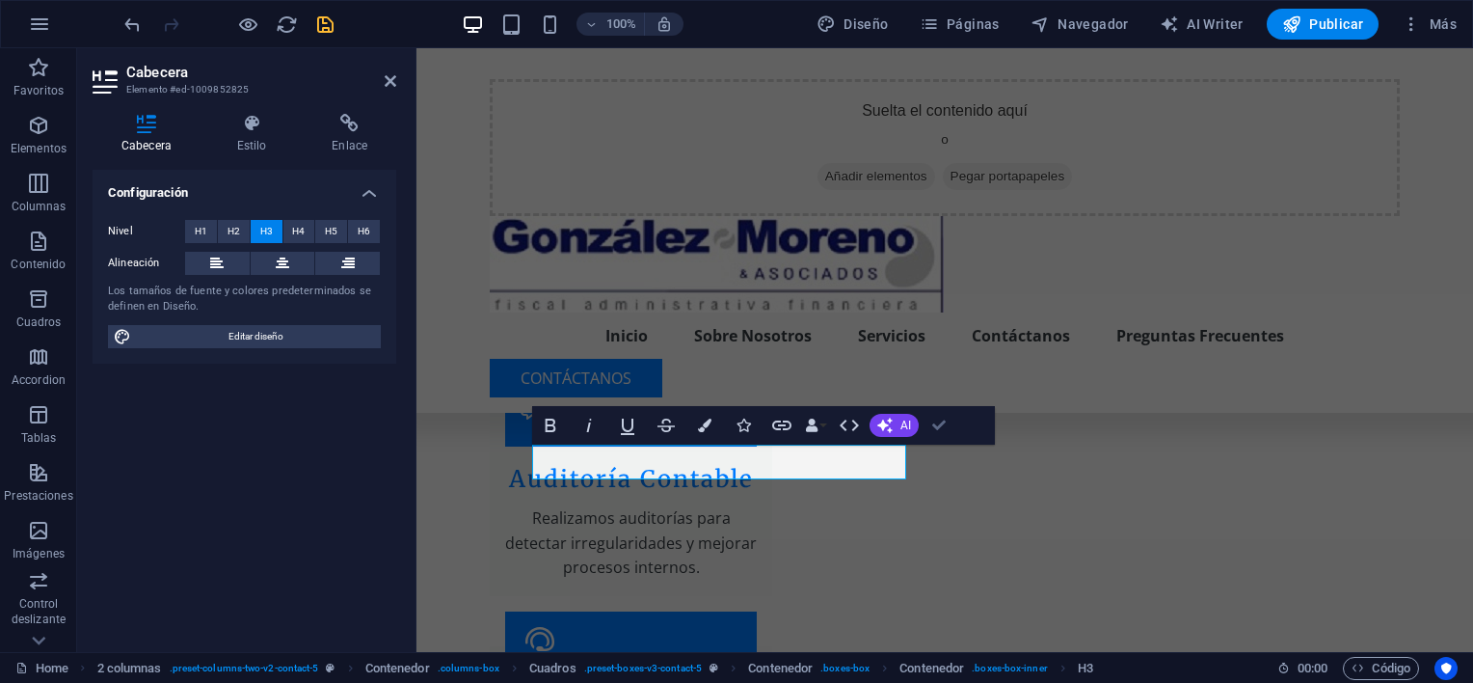
drag, startPoint x: 937, startPoint y: 421, endPoint x: 859, endPoint y: 376, distance: 90.3
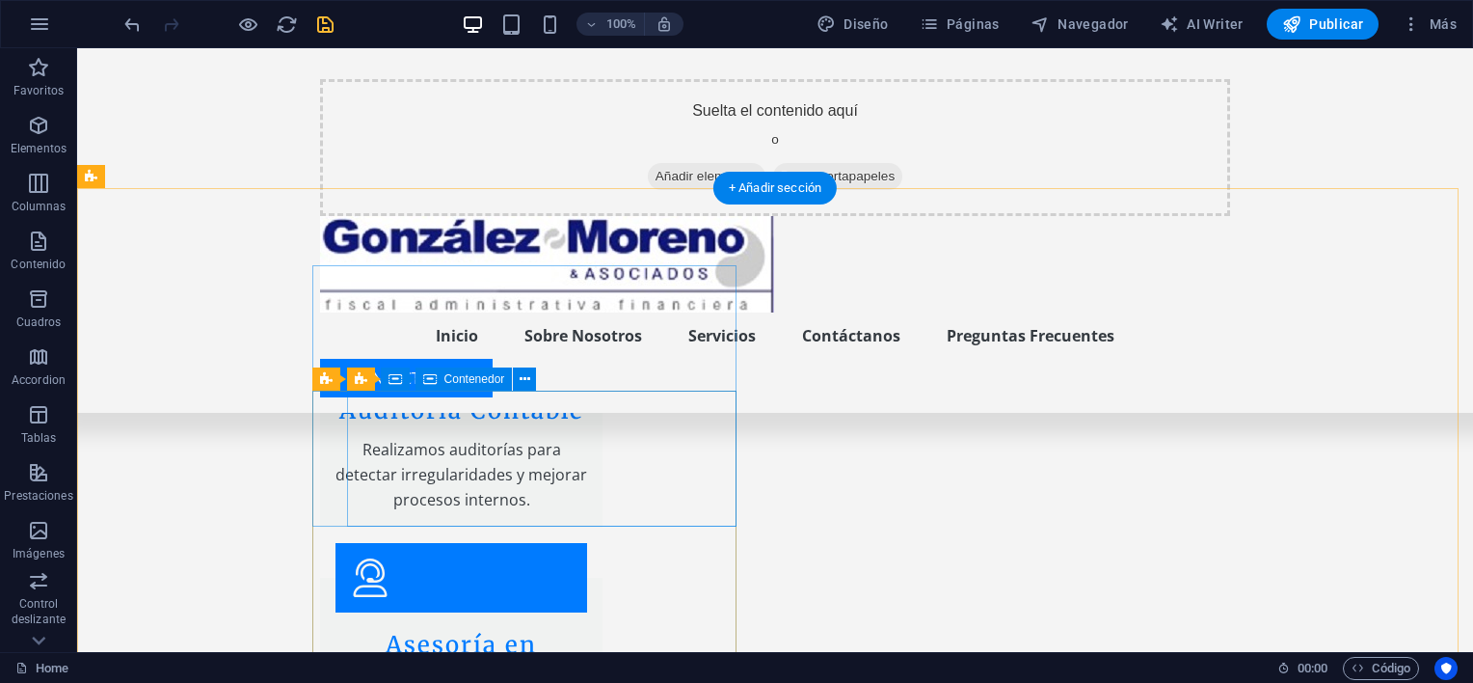
scroll to position [3761, 0]
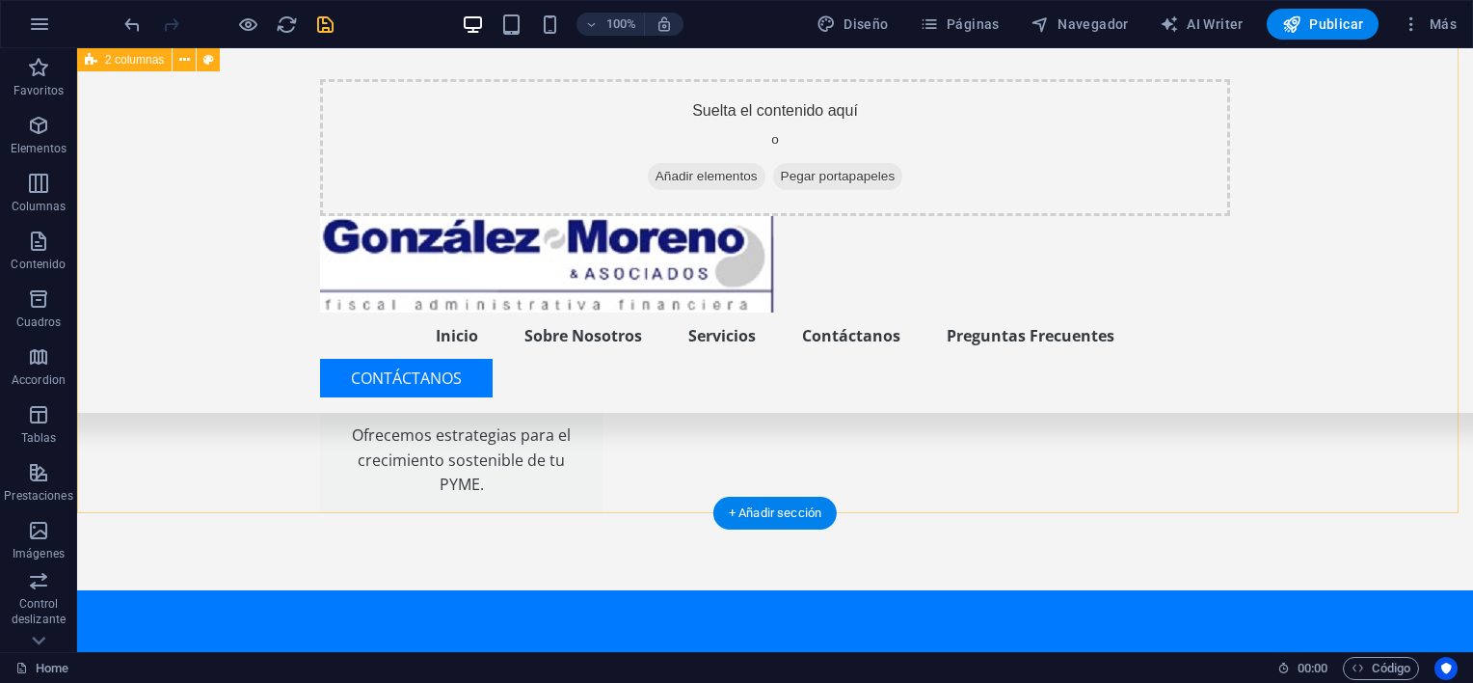
scroll to position [3857, 0]
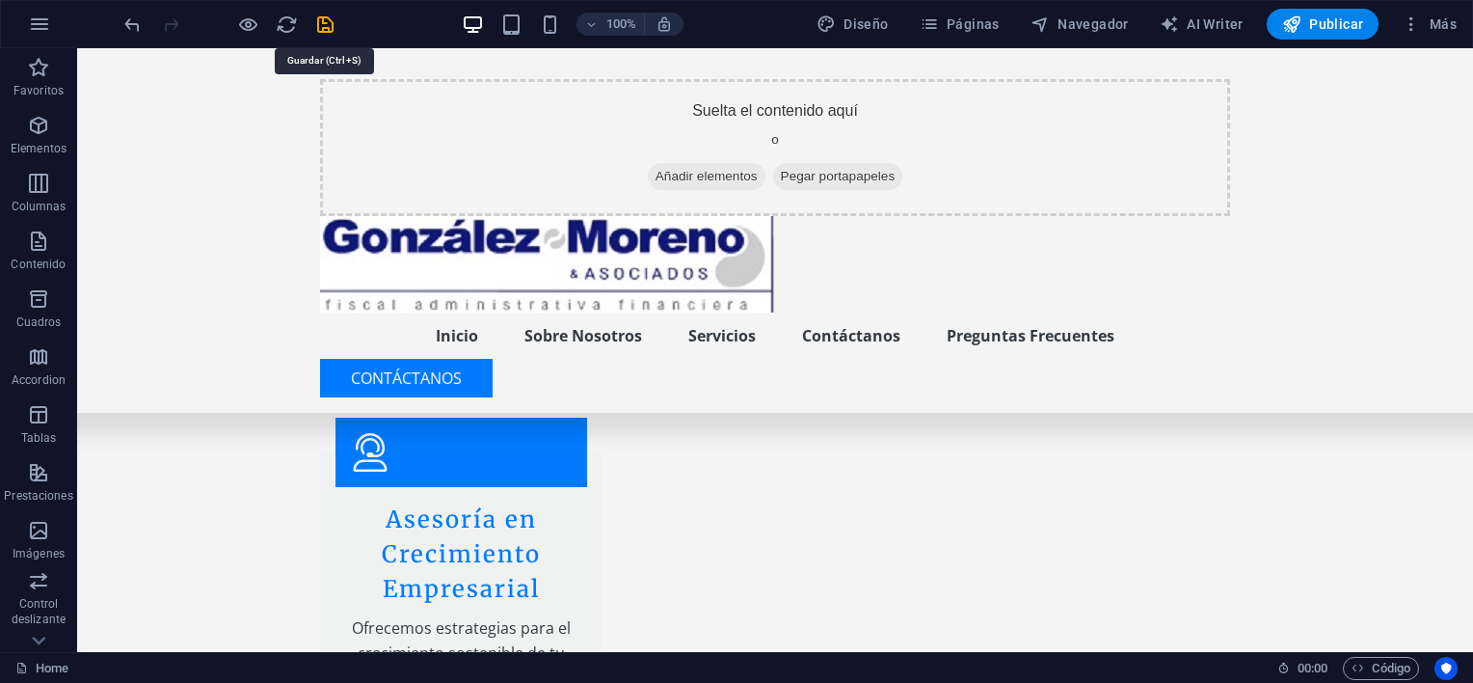
click at [322, 16] on icon "save" at bounding box center [325, 25] width 22 height 22
checkbox input "false"
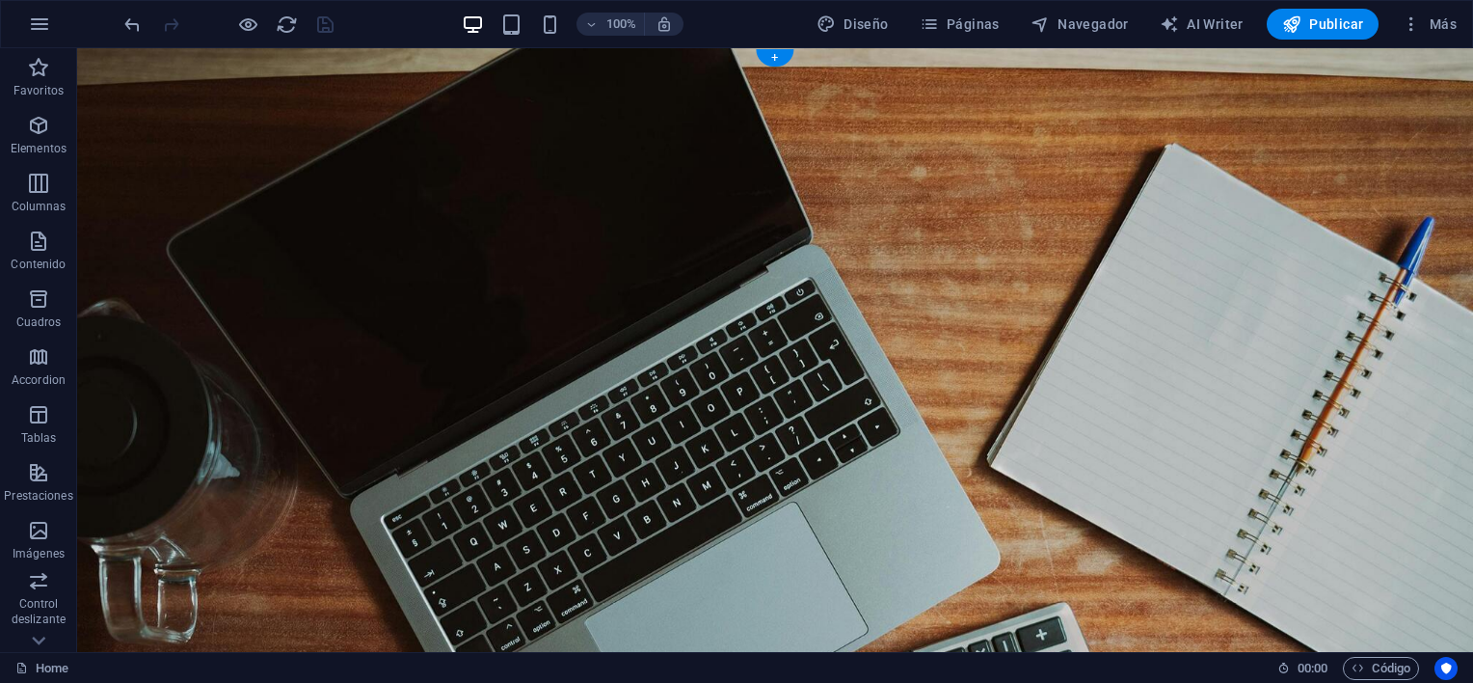
scroll to position [96, 0]
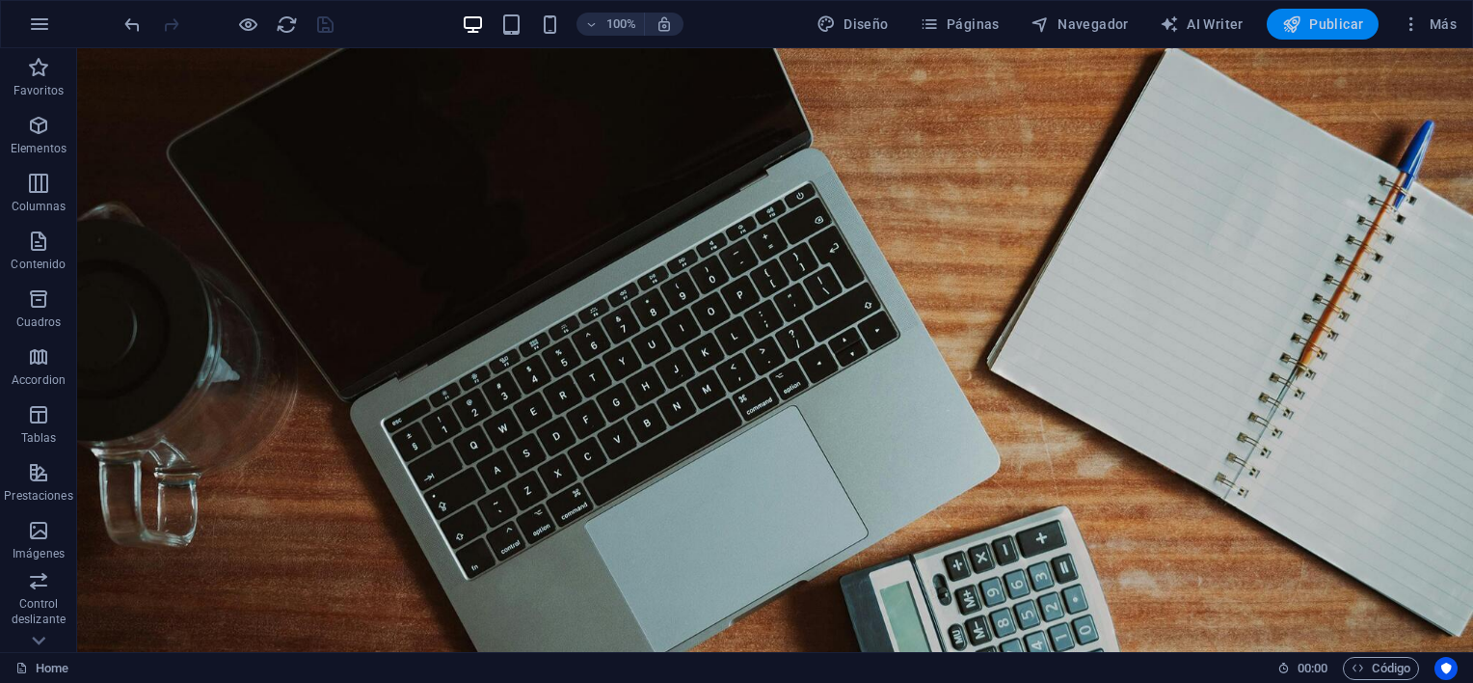
click at [1308, 21] on span "Publicar" at bounding box center [1324, 23] width 82 height 19
